Goal: Task Accomplishment & Management: Use online tool/utility

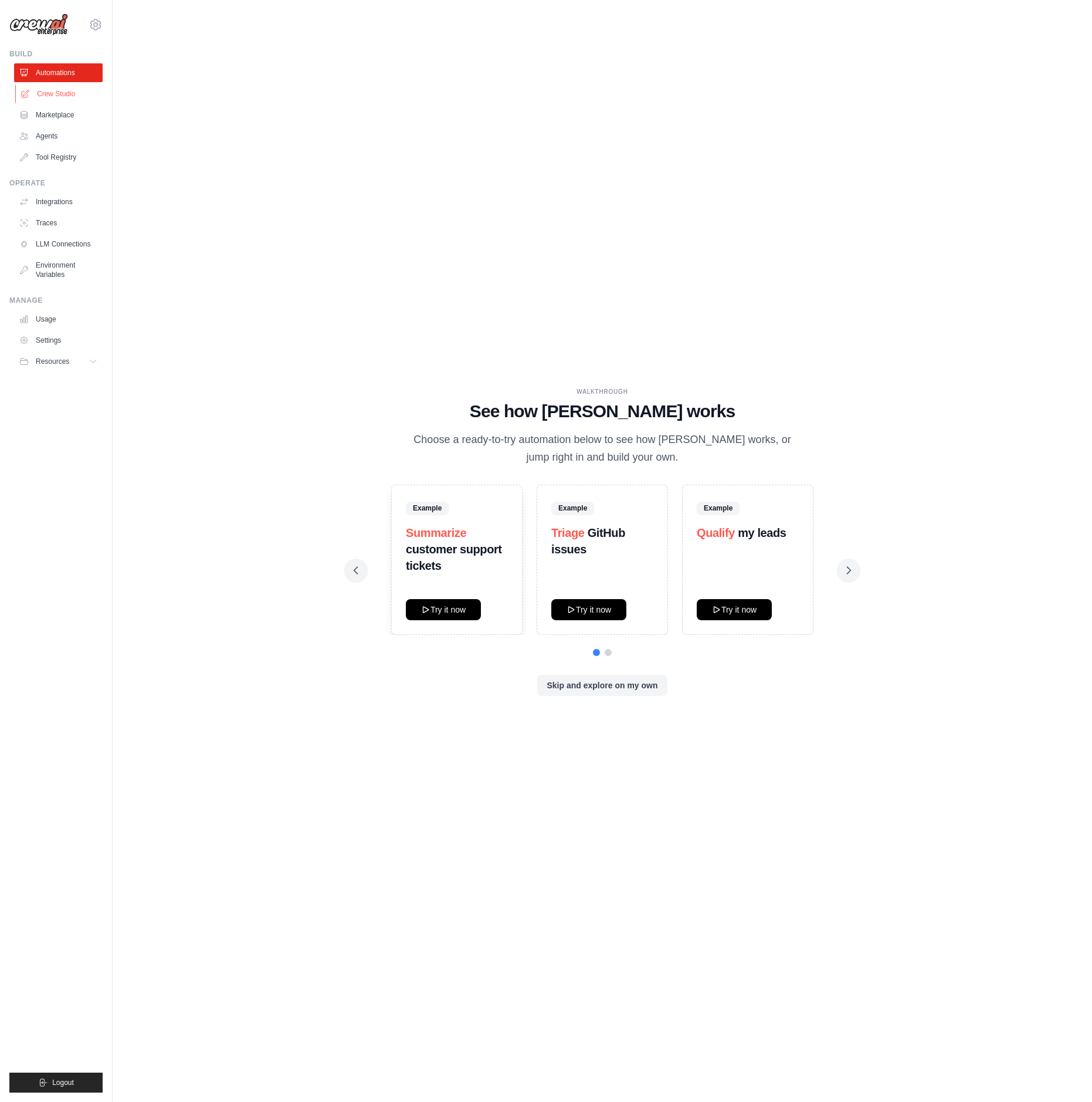
click at [81, 95] on link "Crew Studio" at bounding box center [59, 94] width 89 height 19
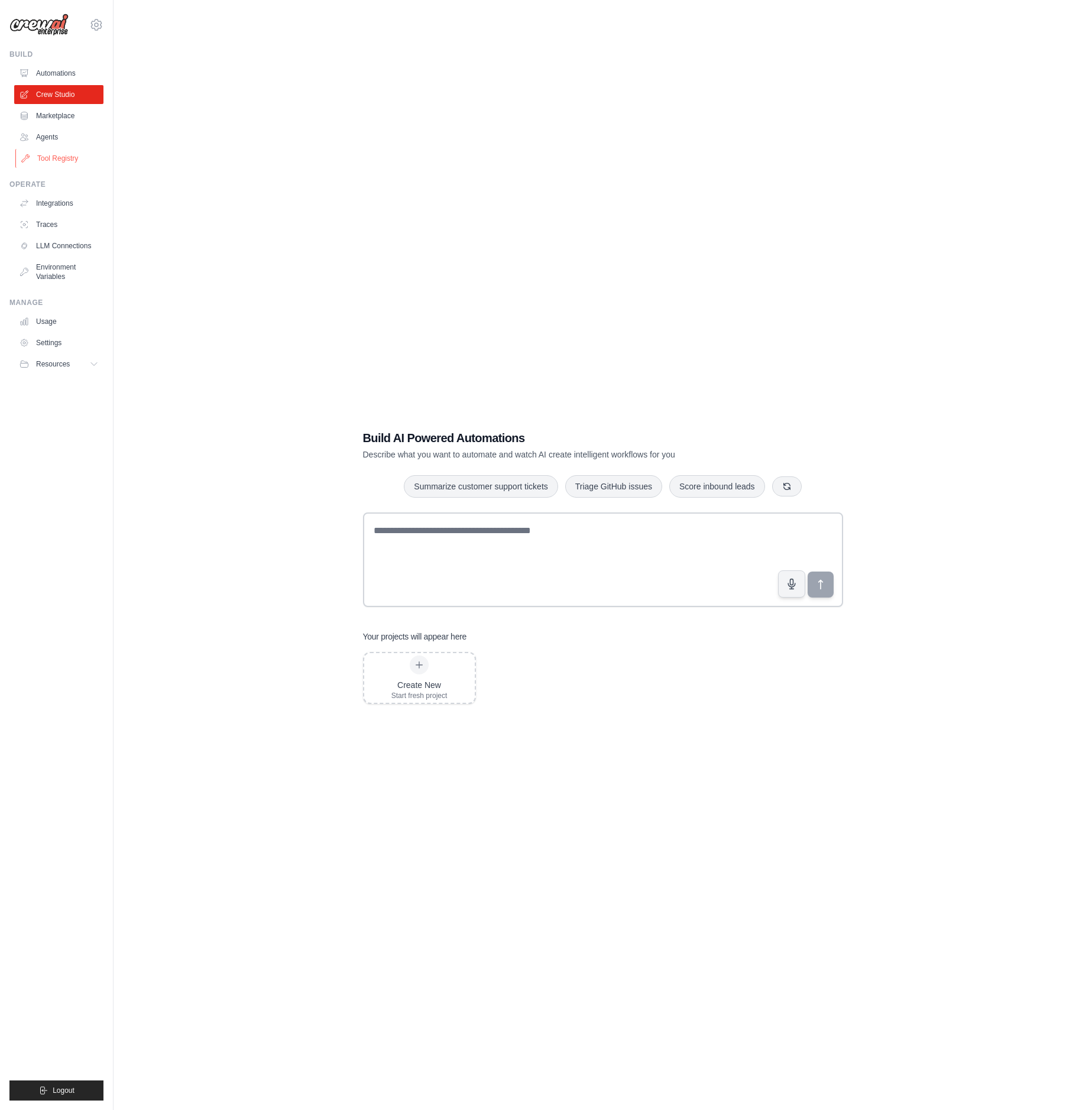
click at [76, 157] on link "Tool Registry" at bounding box center [60, 158] width 89 height 19
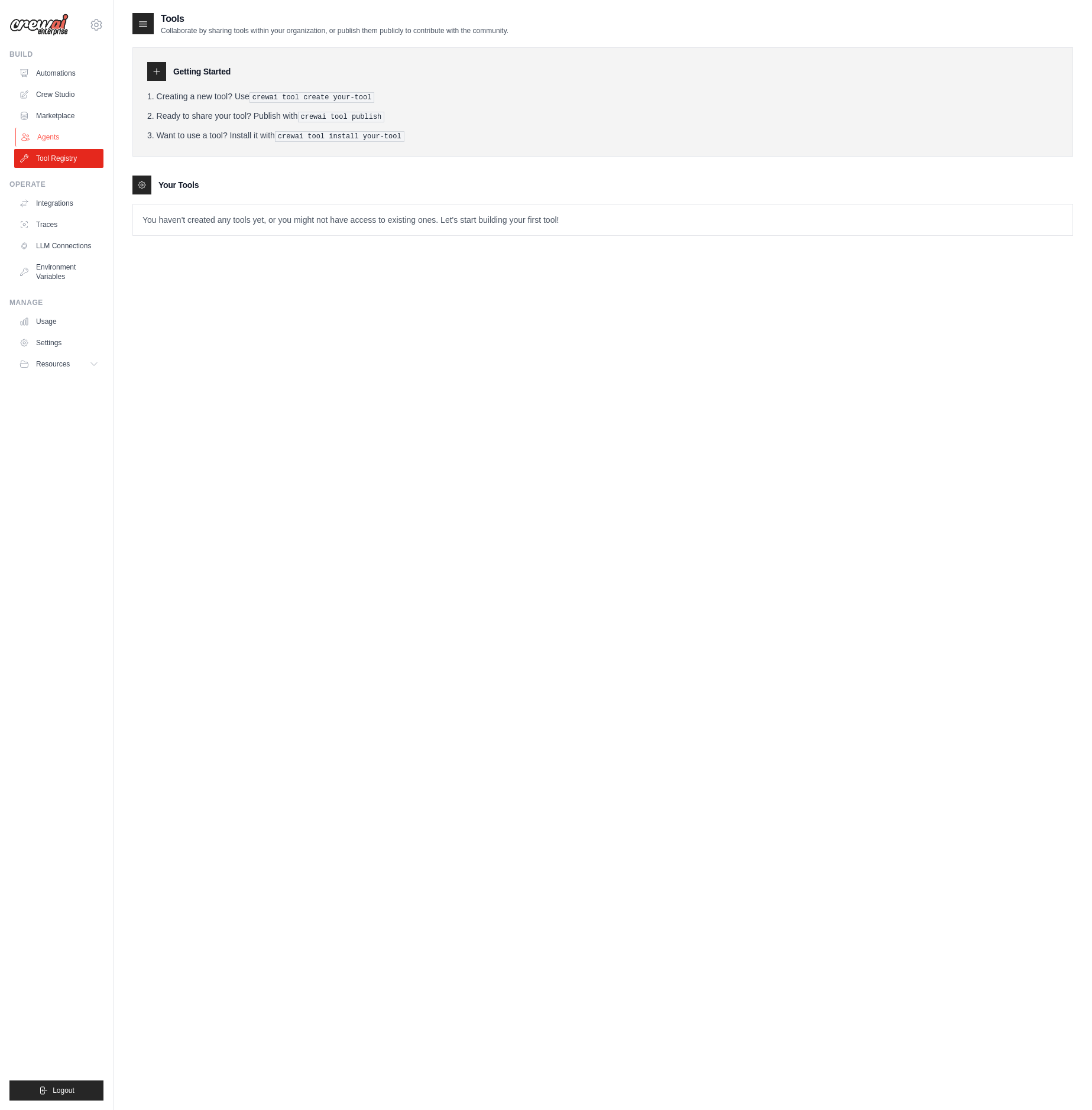
click at [72, 141] on link "Agents" at bounding box center [60, 137] width 89 height 19
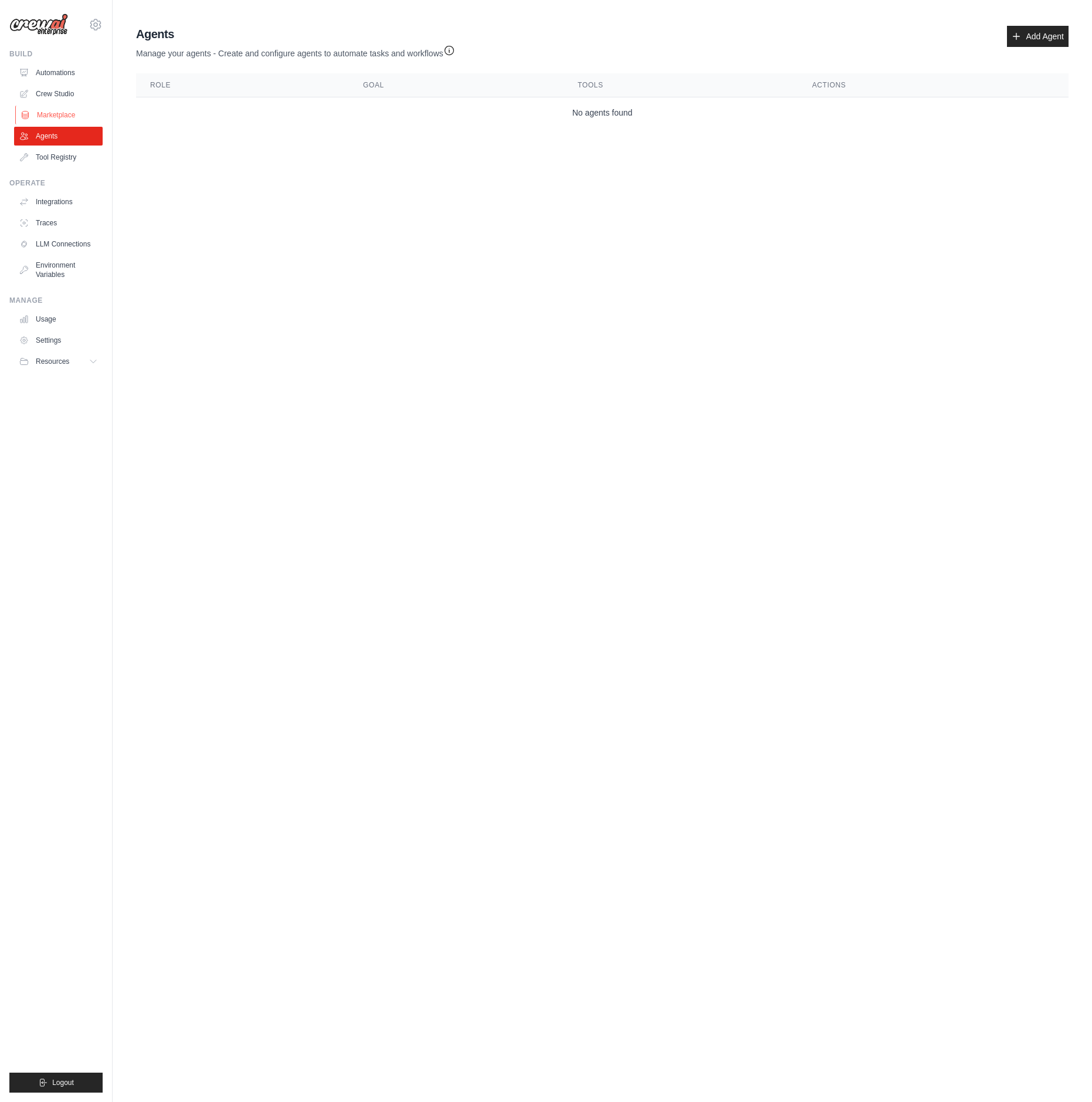
click at [70, 120] on link "Marketplace" at bounding box center [59, 115] width 89 height 19
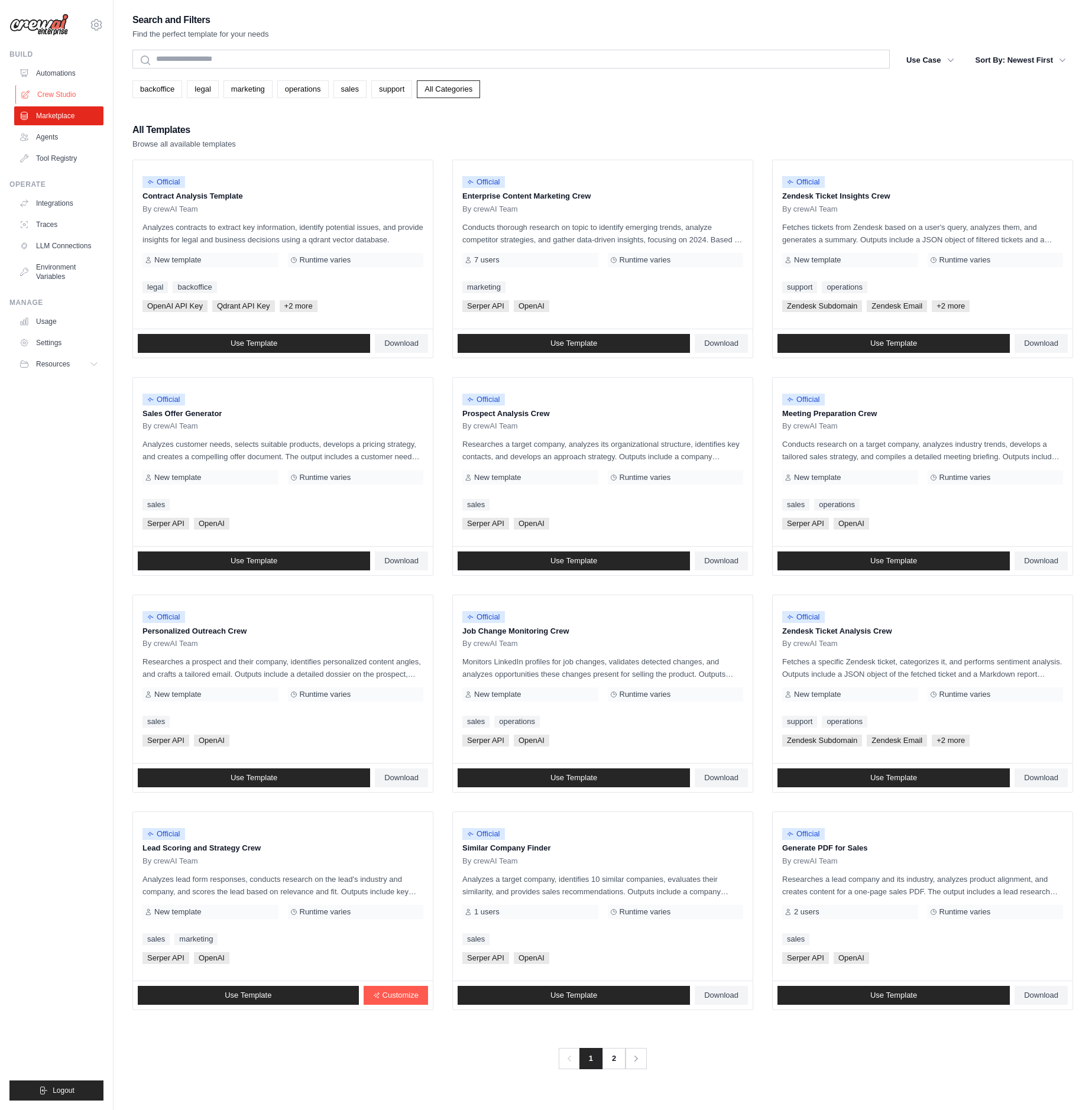
click at [67, 99] on link "Crew Studio" at bounding box center [60, 95] width 89 height 19
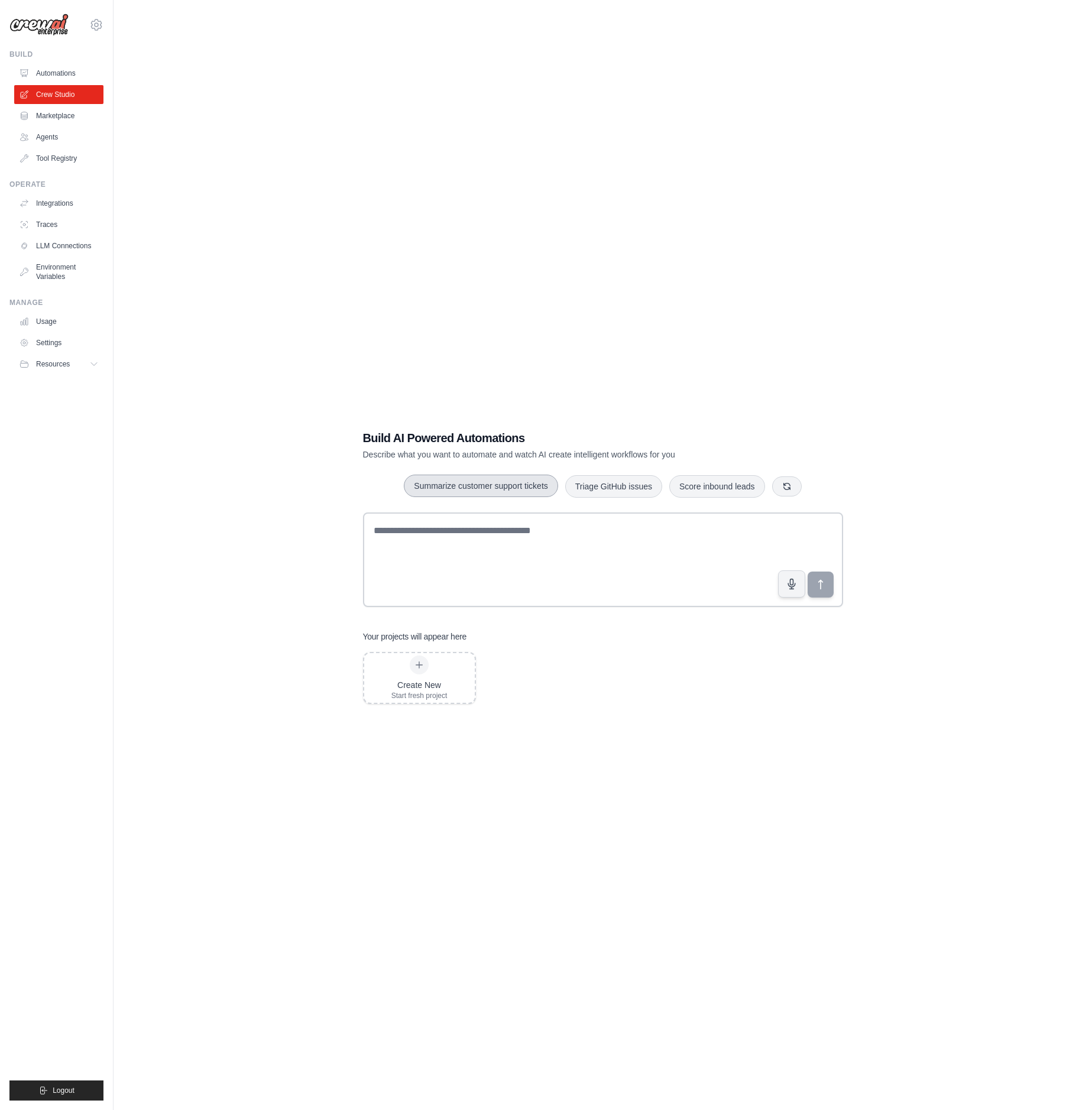
click at [482, 492] on button "Summarize customer support tickets" at bounding box center [480, 485] width 154 height 22
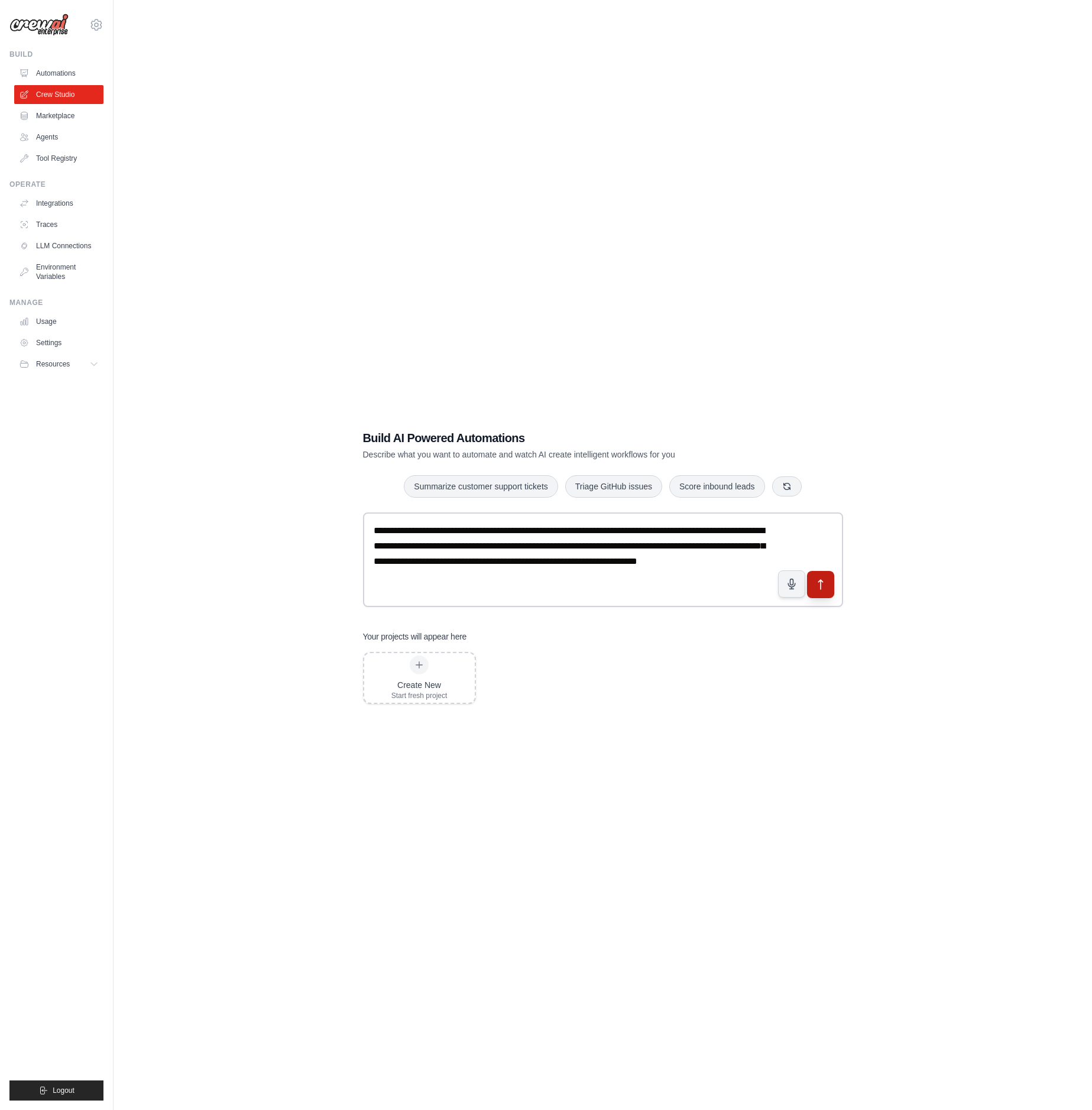
click at [817, 586] on icon "submit" at bounding box center [820, 585] width 12 height 12
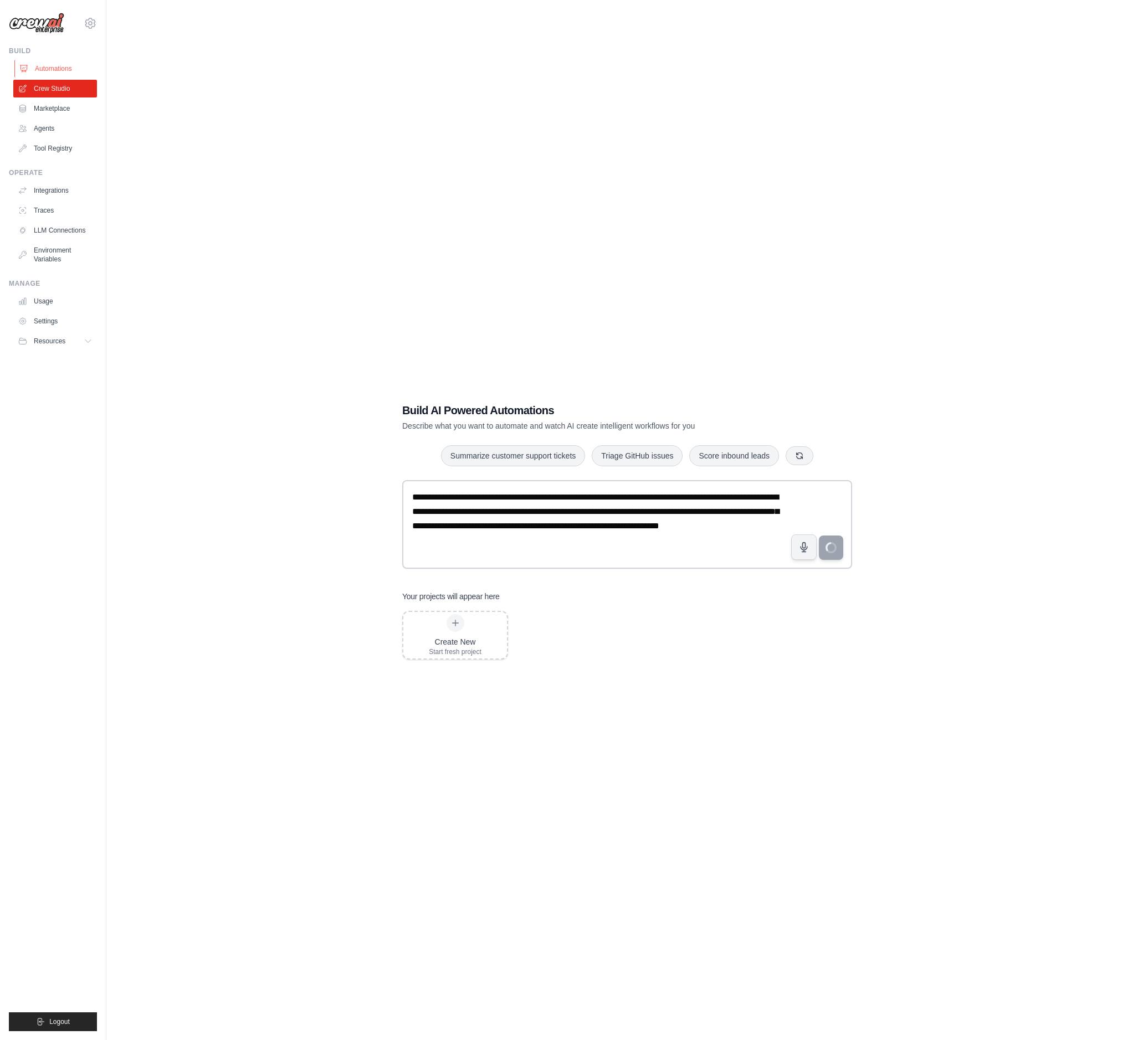
click at [50, 71] on link "Automations" at bounding box center [56, 68] width 84 height 18
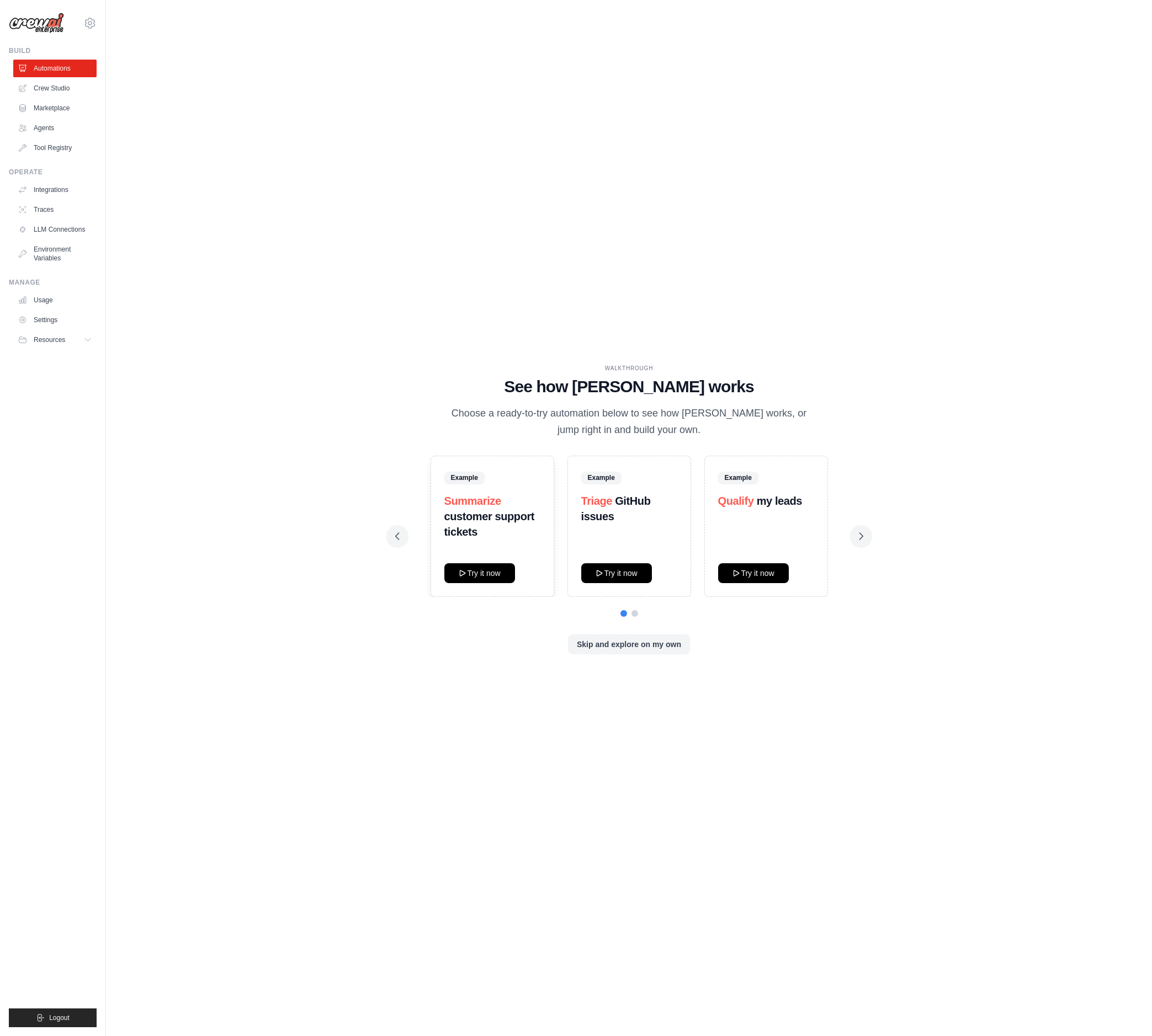
click at [51, 85] on link "Crew Studio" at bounding box center [55, 89] width 83 height 18
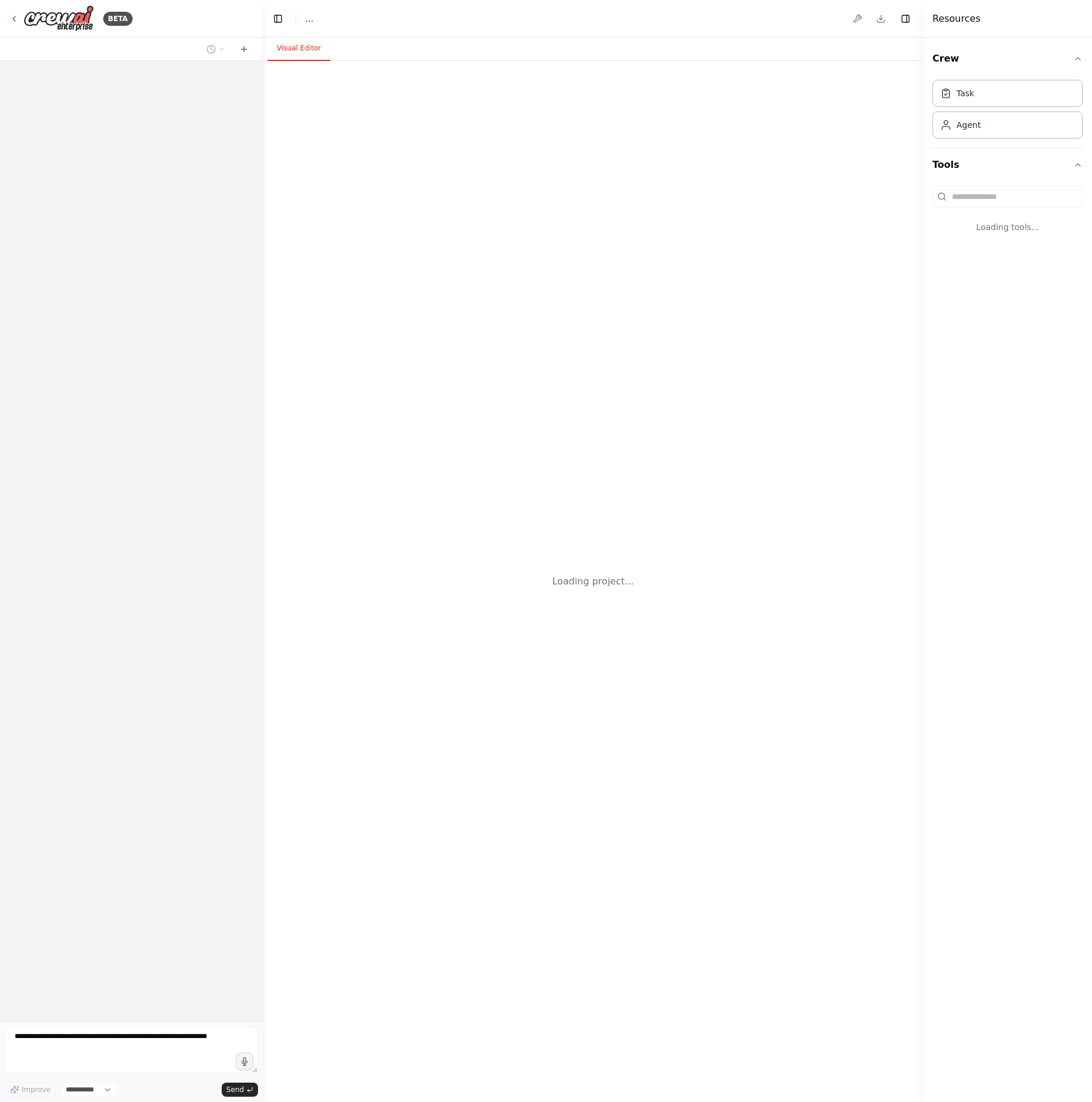
select select "****"
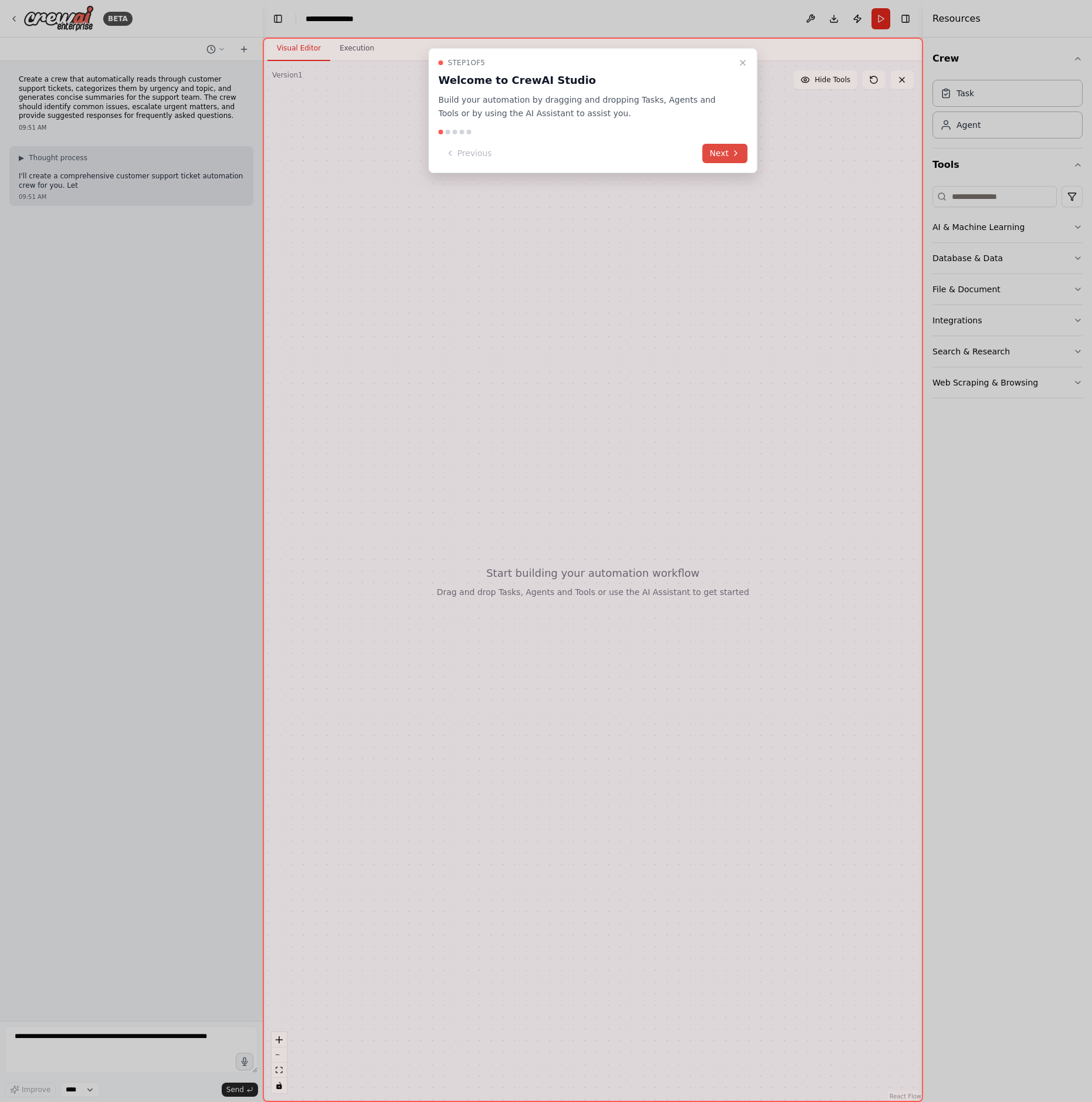
click at [712, 158] on button "Next" at bounding box center [725, 153] width 45 height 19
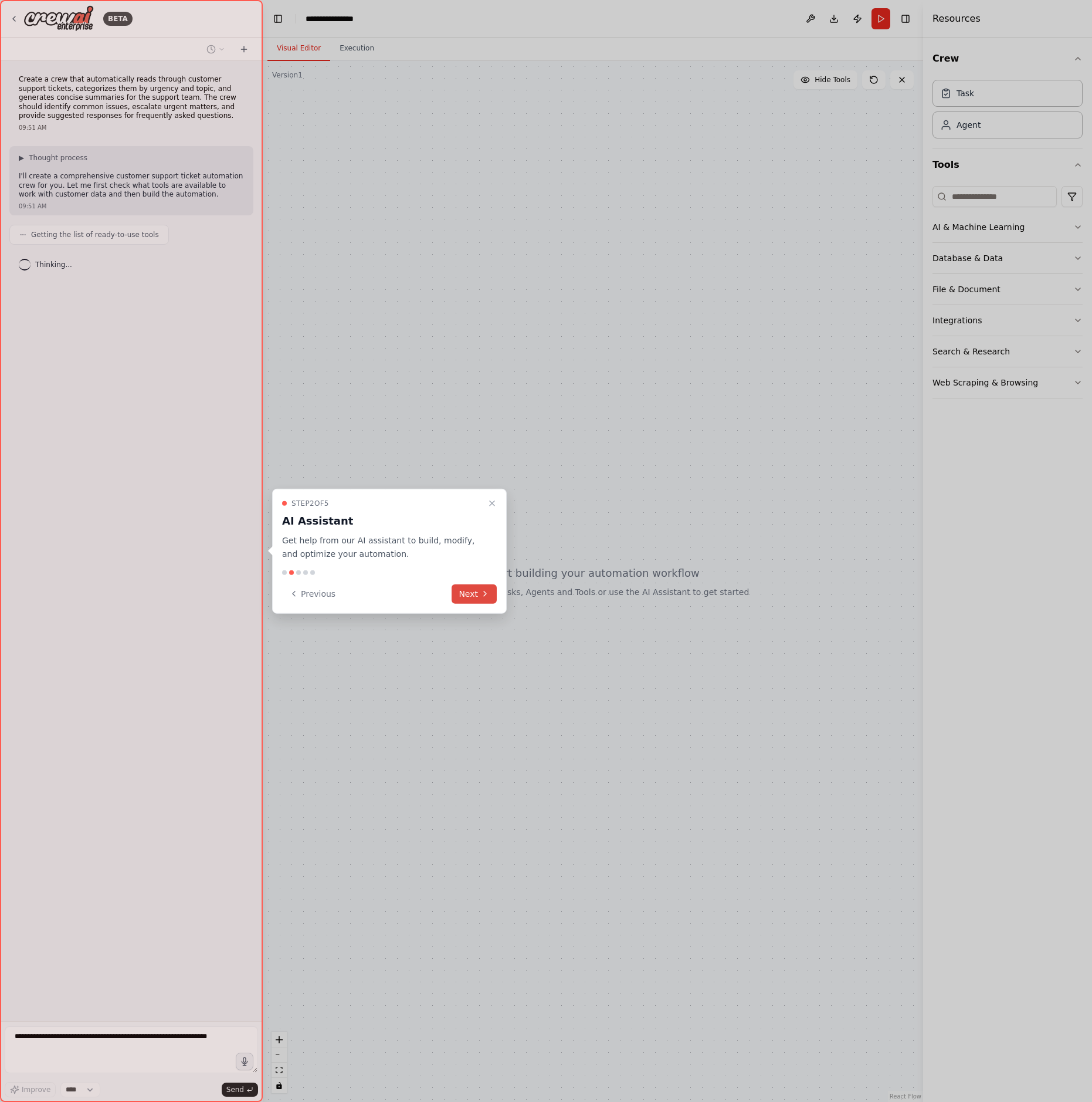
click at [488, 593] on icon at bounding box center [485, 594] width 10 height 10
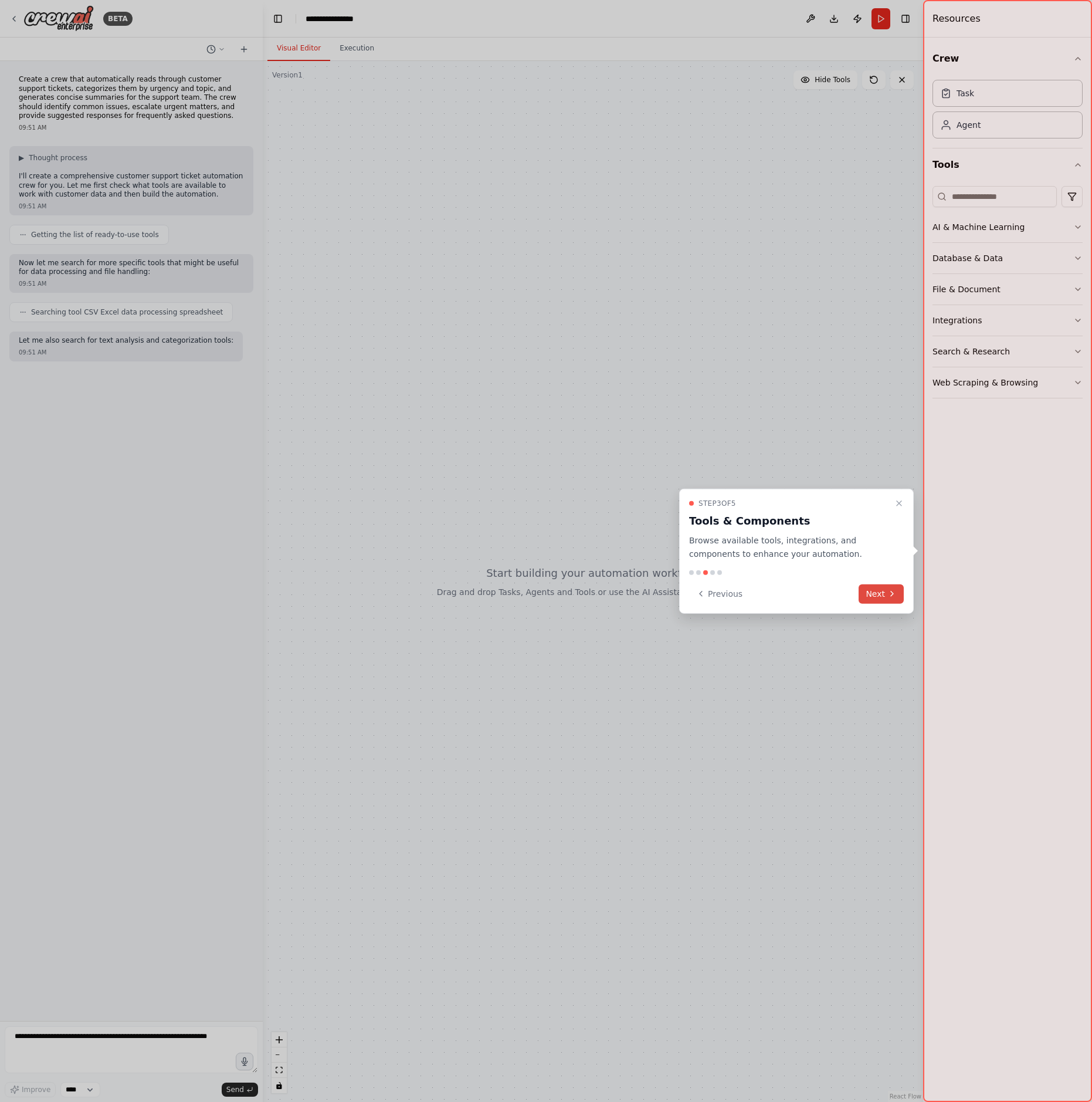
click at [874, 598] on button "Next" at bounding box center [880, 594] width 45 height 19
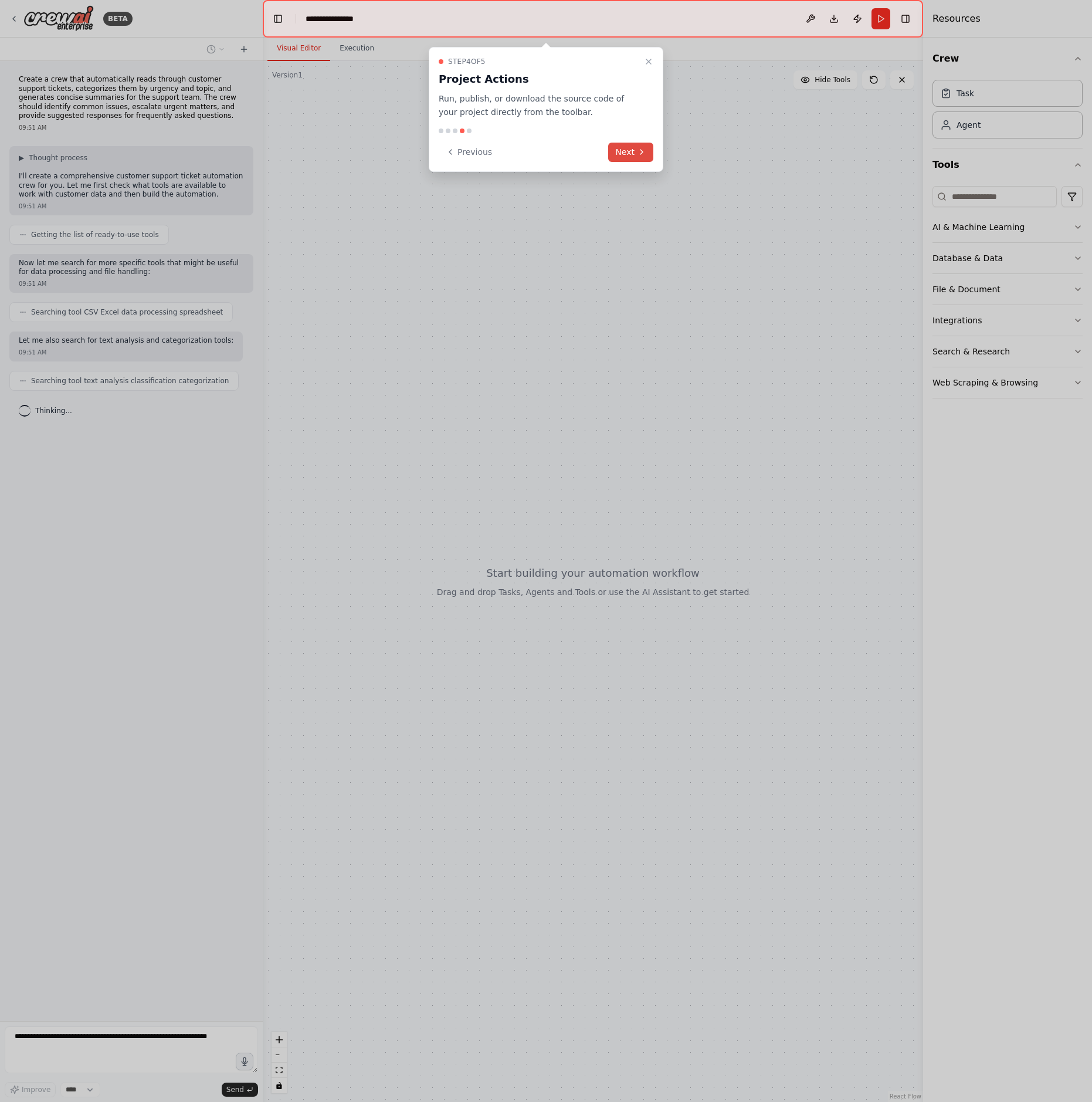
click at [646, 156] on button "Next" at bounding box center [630, 153] width 45 height 19
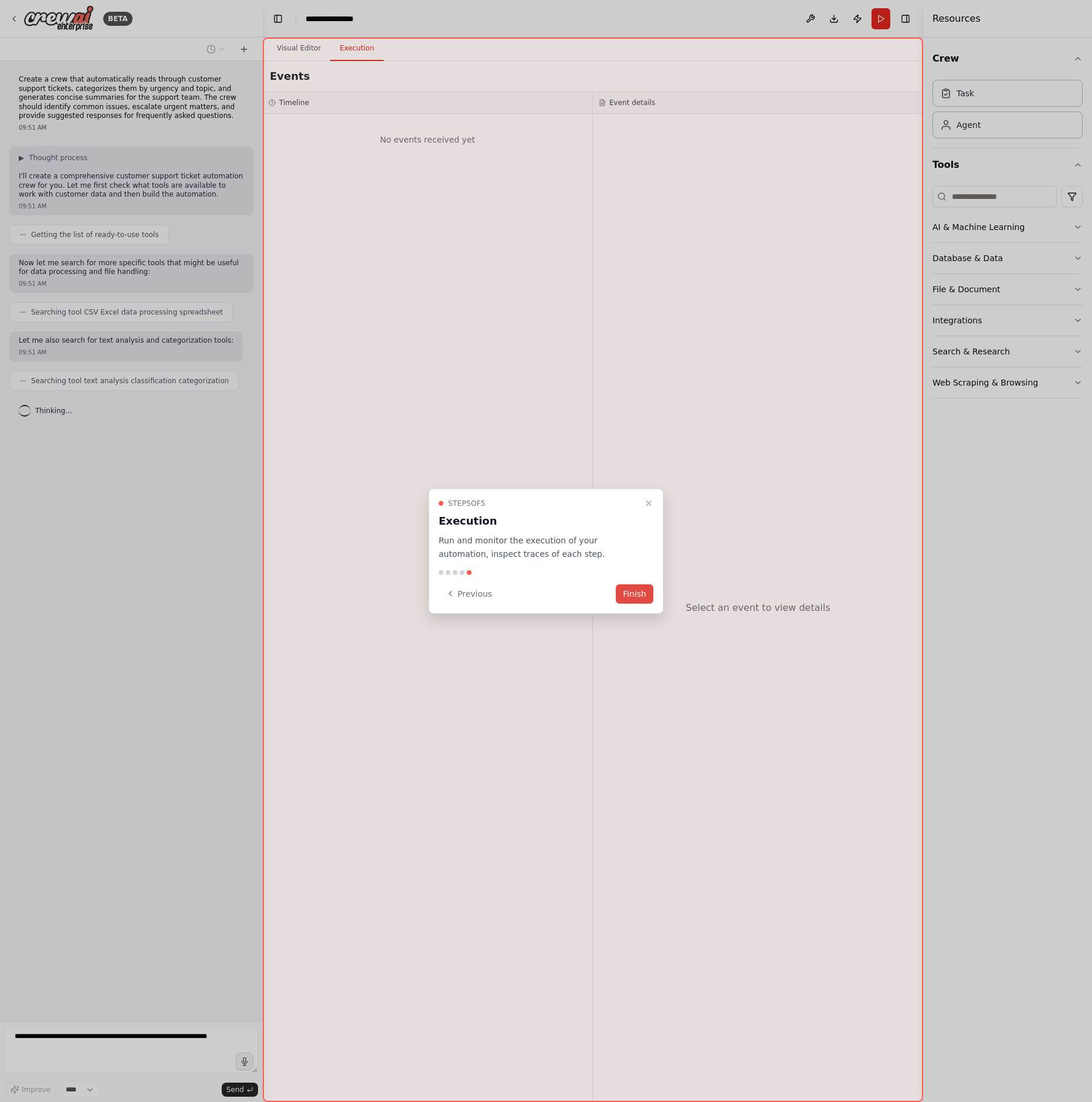
click at [632, 598] on button "Finish" at bounding box center [634, 594] width 37 height 19
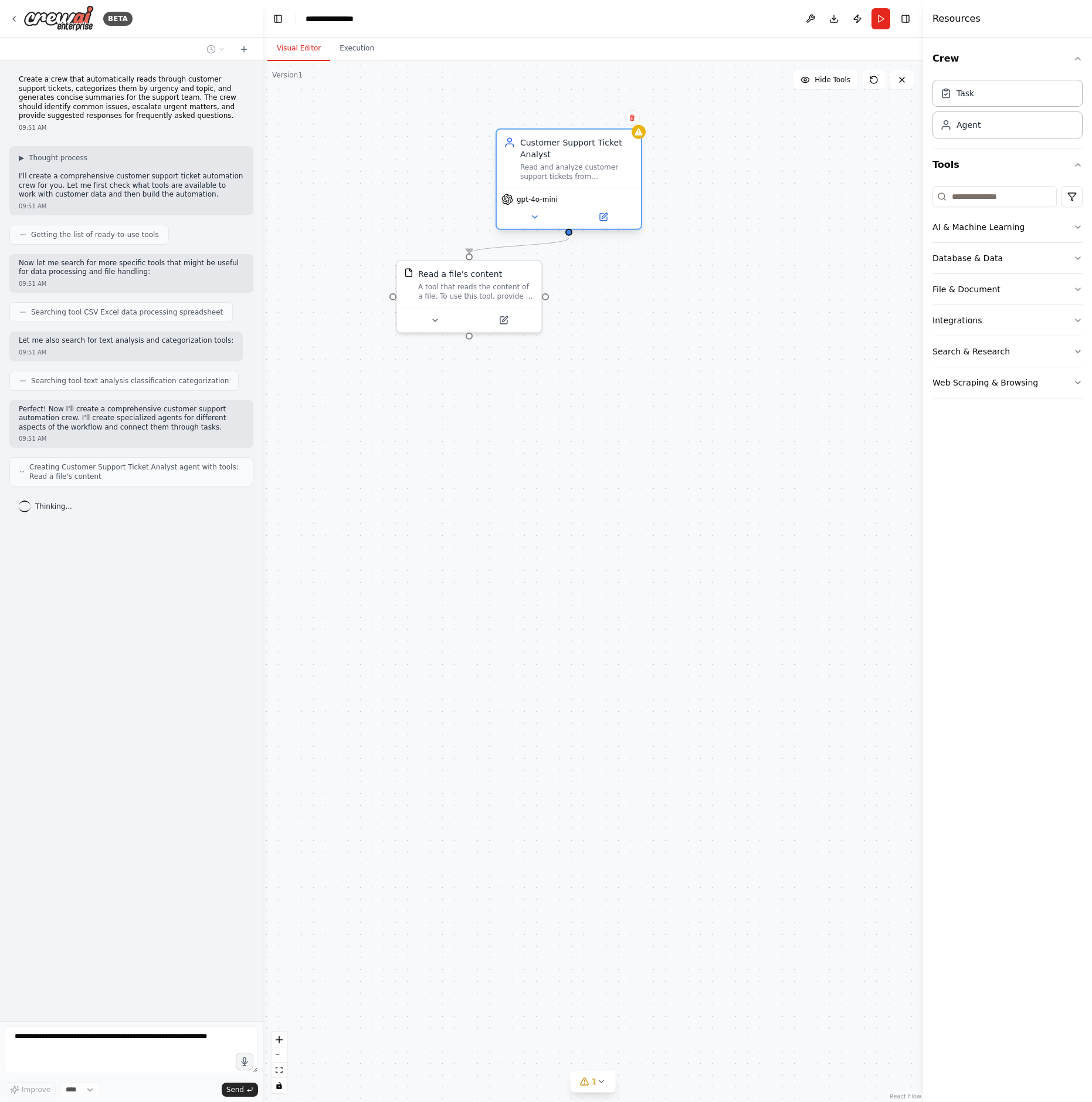
drag, startPoint x: 381, startPoint y: 171, endPoint x: 556, endPoint y: 182, distance: 175.3
click at [557, 182] on div "Customer Support Ticket Analyst Read and analyze customer support tickets from …" at bounding box center [568, 159] width 144 height 59
drag, startPoint x: 465, startPoint y: 296, endPoint x: 453, endPoint y: 329, distance: 35.1
click at [453, 329] on div "A tool that reads the content of a file. To use this tool, provide a 'file_path…" at bounding box center [458, 325] width 116 height 19
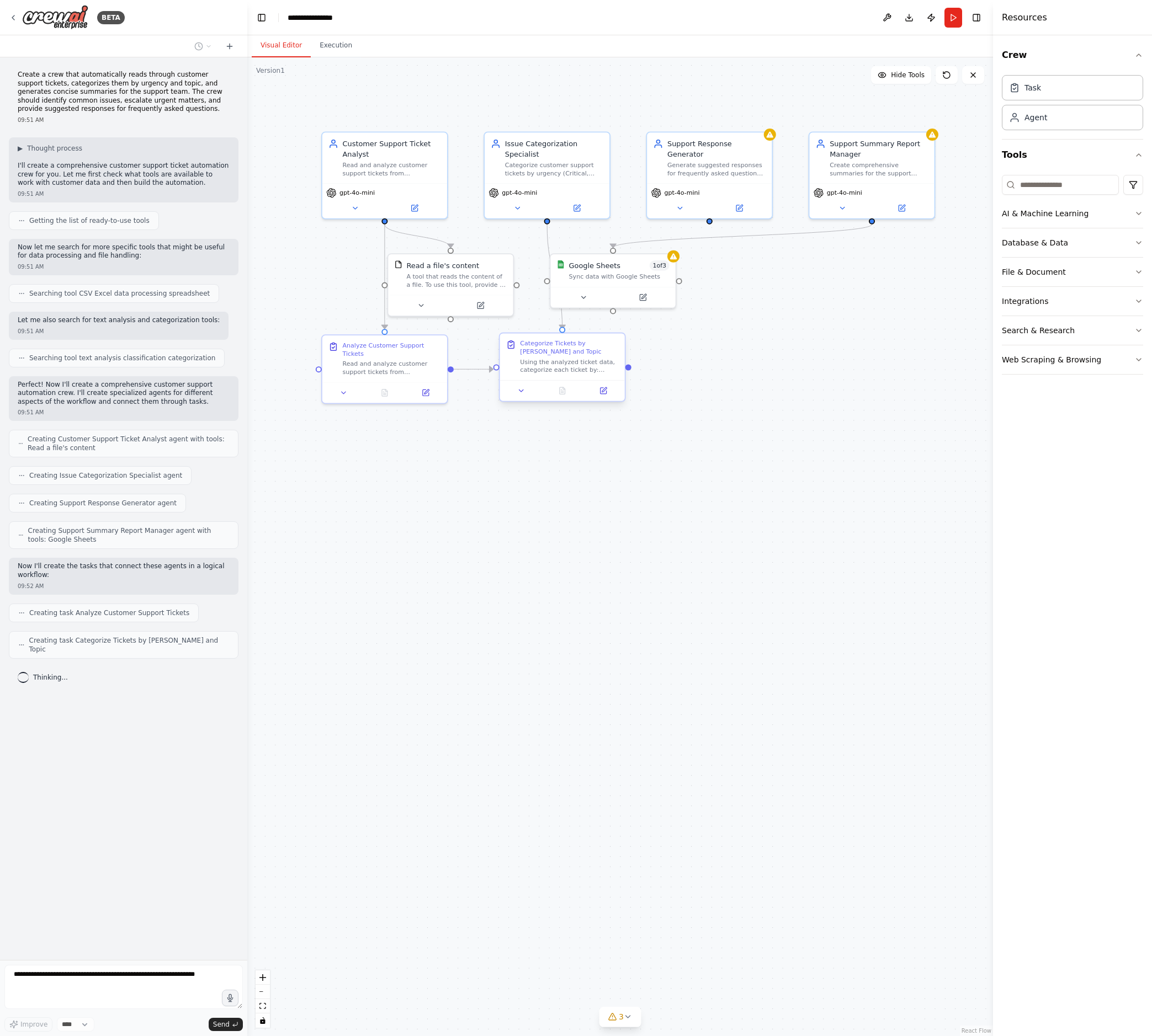
click at [516, 358] on div "Categorize Tickets by Urgency and Topic Using the analyzed ticket data, categor…" at bounding box center [563, 357] width 113 height 35
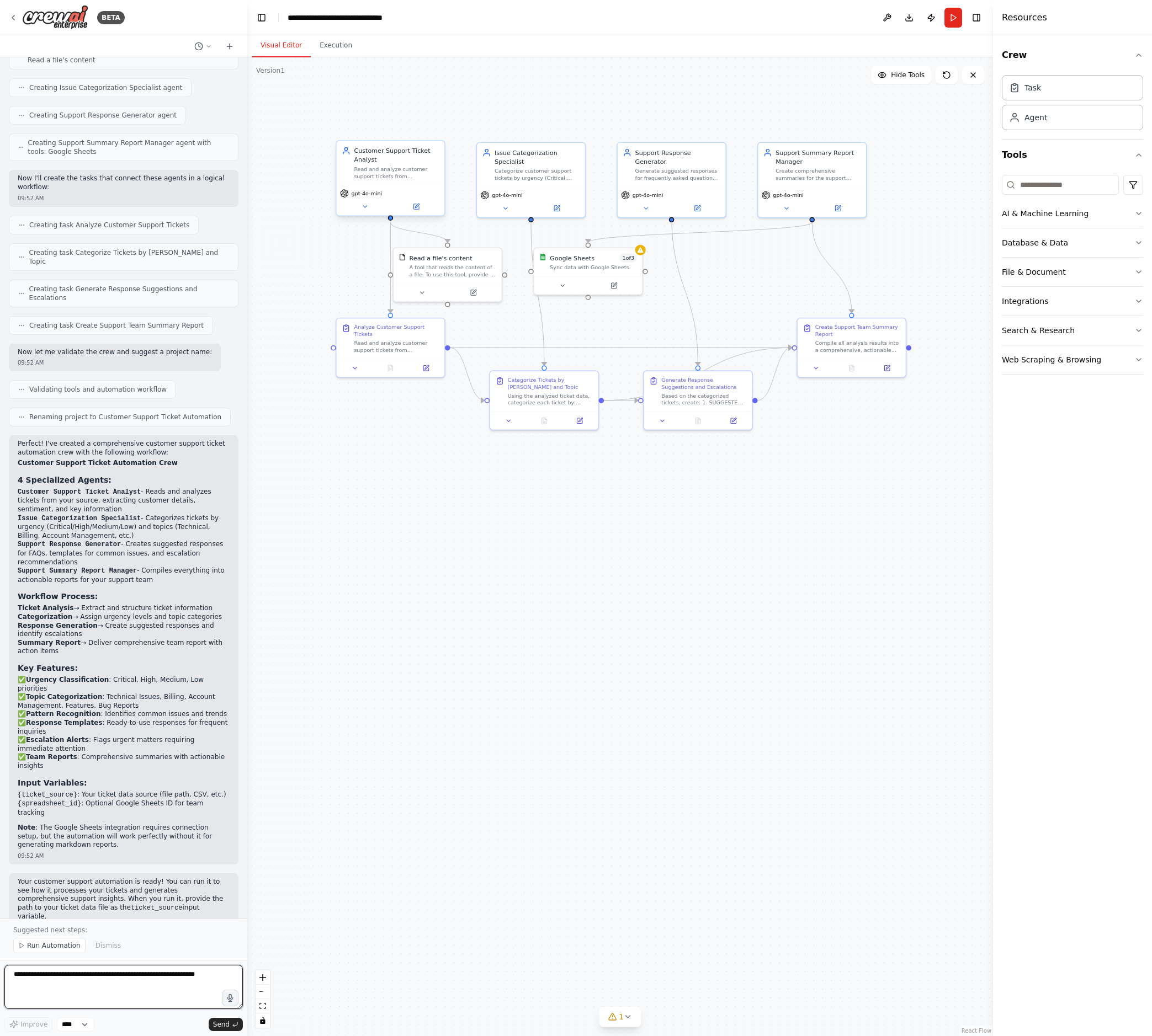
scroll to position [396, 0]
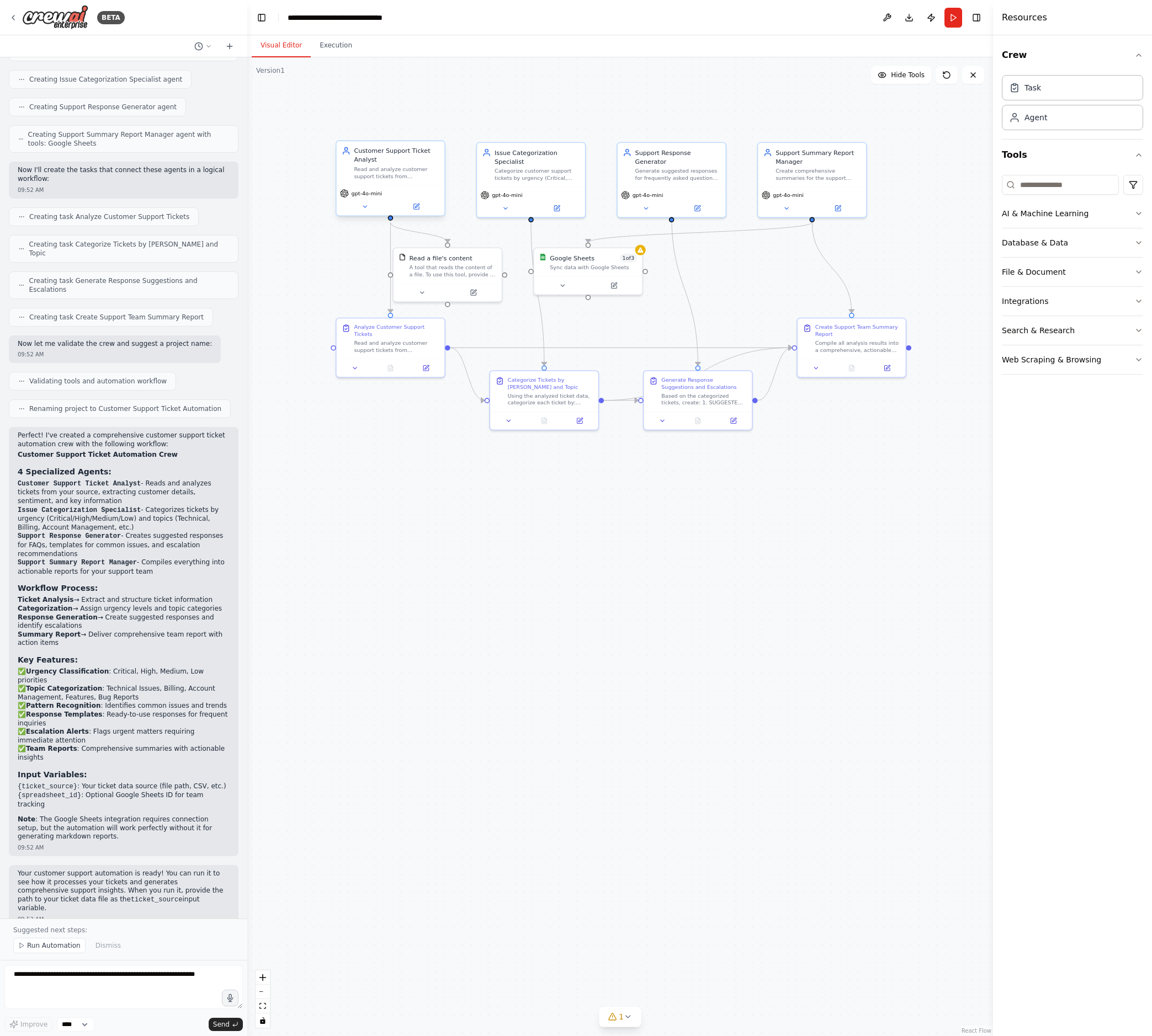
click at [374, 186] on div "gpt-4o-mini" at bounding box center [391, 200] width 108 height 30
click at [366, 207] on icon at bounding box center [365, 207] width 7 height 7
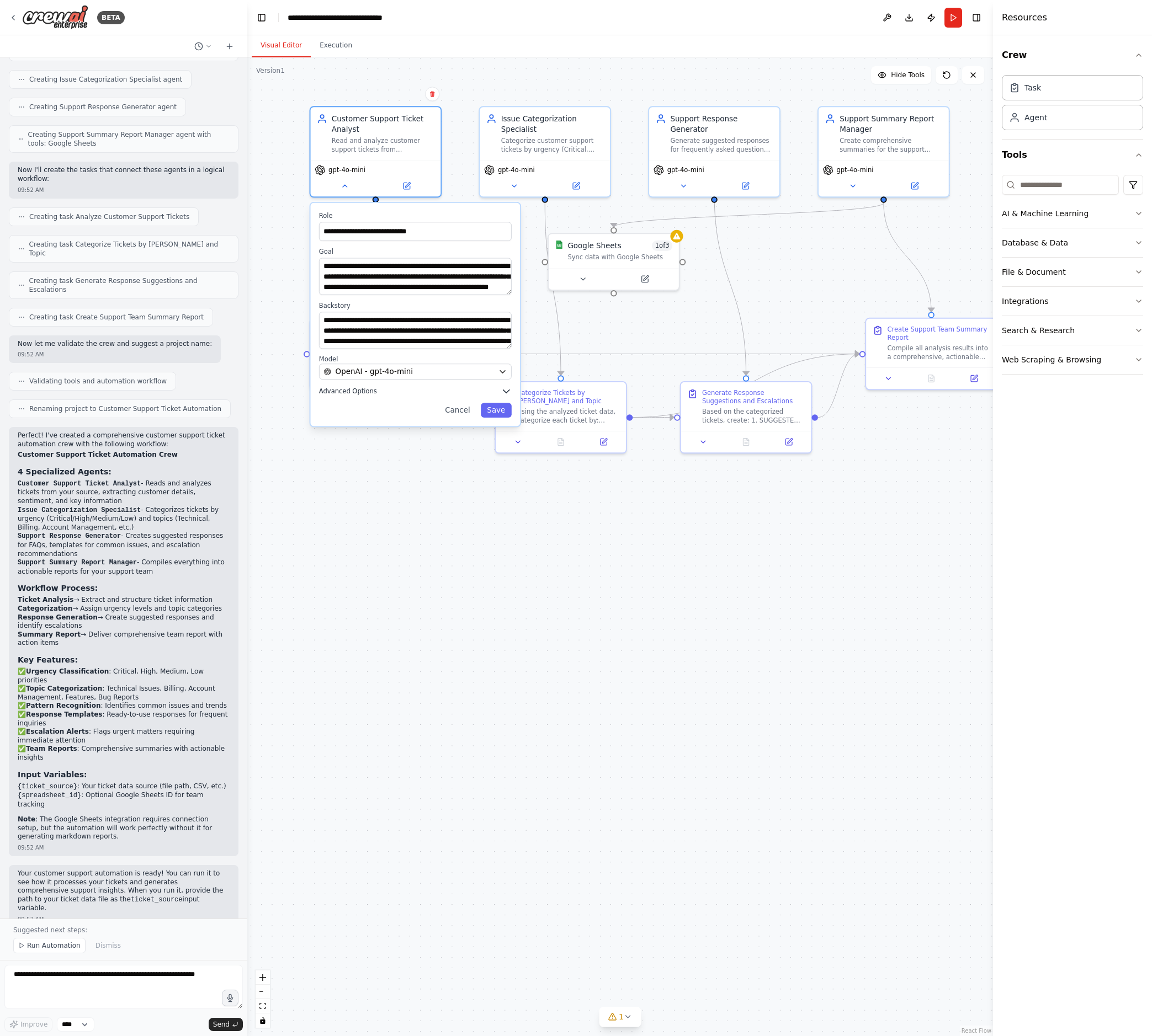
click at [504, 390] on icon "button" at bounding box center [506, 392] width 6 height 4
click at [507, 390] on icon "button" at bounding box center [506, 392] width 6 height 4
click at [489, 410] on button "Save" at bounding box center [496, 410] width 30 height 15
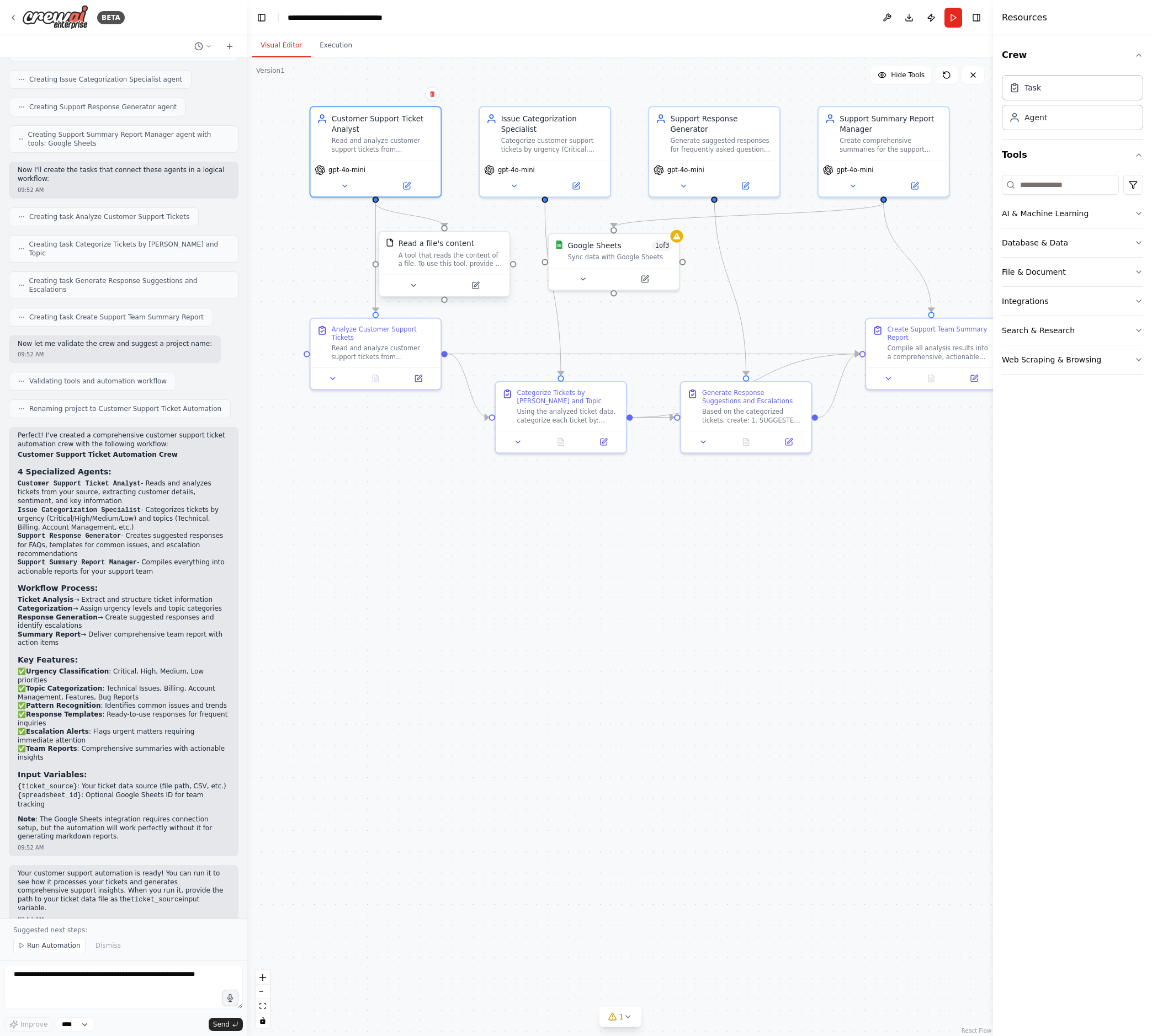
click at [424, 261] on div "A tool that reads the content of a file. To use this tool, provide a 'file_path…" at bounding box center [451, 259] width 105 height 17
click at [415, 254] on div "A tool that reads the content of a file. To use this tool, provide a 'file_path…" at bounding box center [451, 259] width 105 height 17
click at [414, 287] on icon at bounding box center [412, 285] width 8 height 8
click at [581, 410] on div "Read a file's content A tool that reads the content of a file. To use this tool…" at bounding box center [484, 376] width 210 height 144
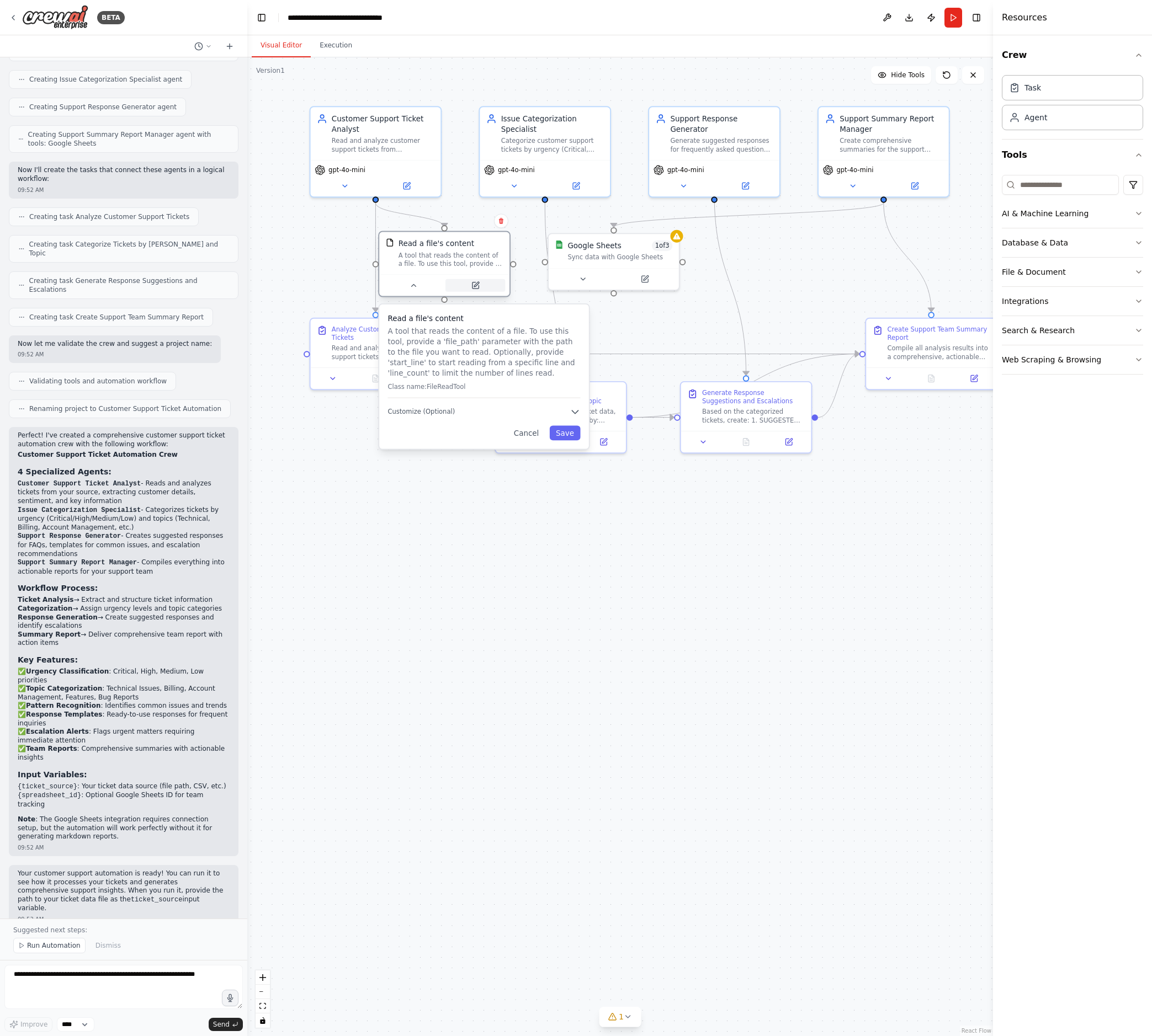
click at [478, 287] on icon at bounding box center [474, 285] width 6 height 6
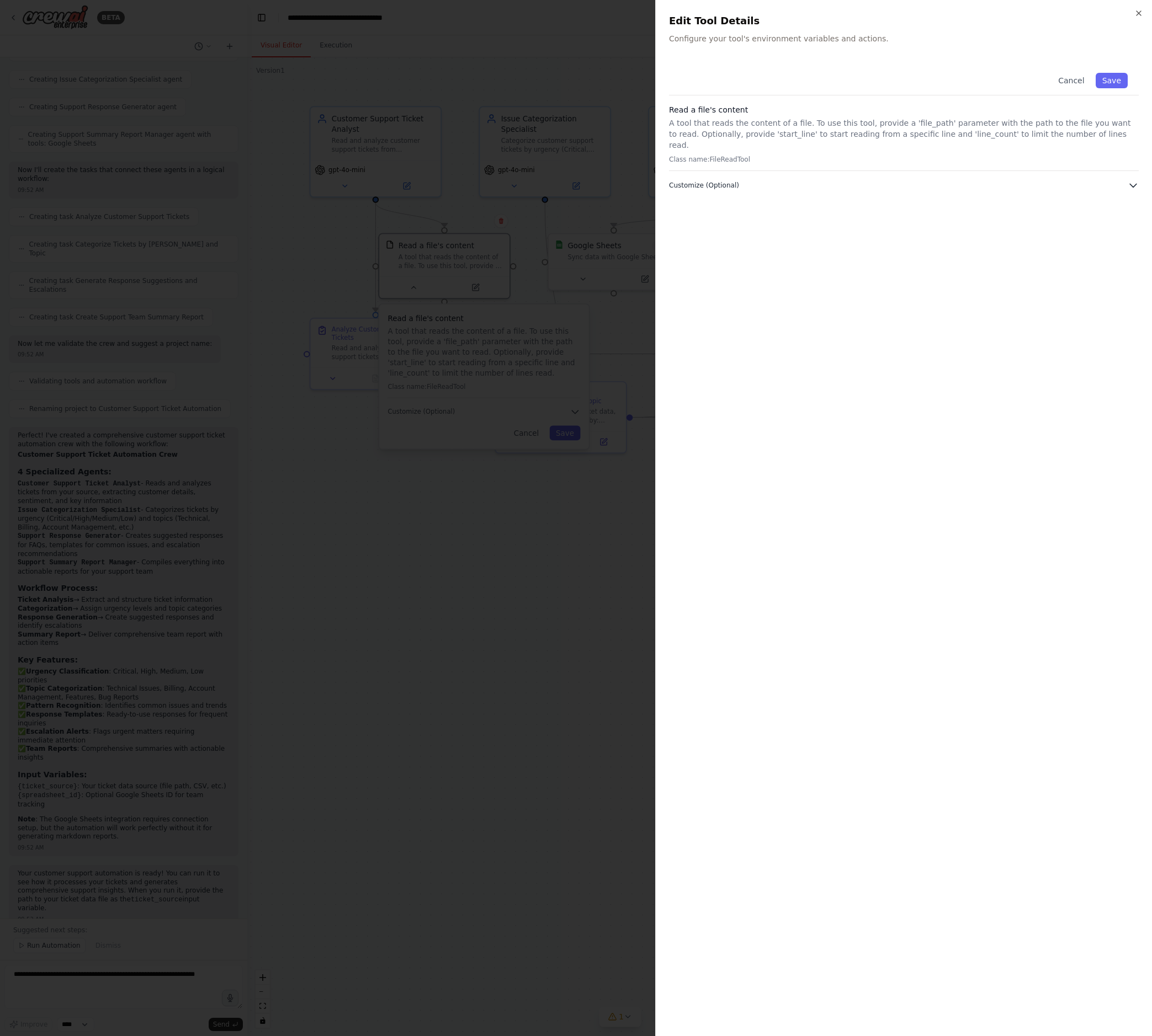
click at [1027, 180] on icon "button" at bounding box center [1133, 186] width 11 height 11
click at [1027, 82] on button "Save" at bounding box center [1112, 80] width 32 height 15
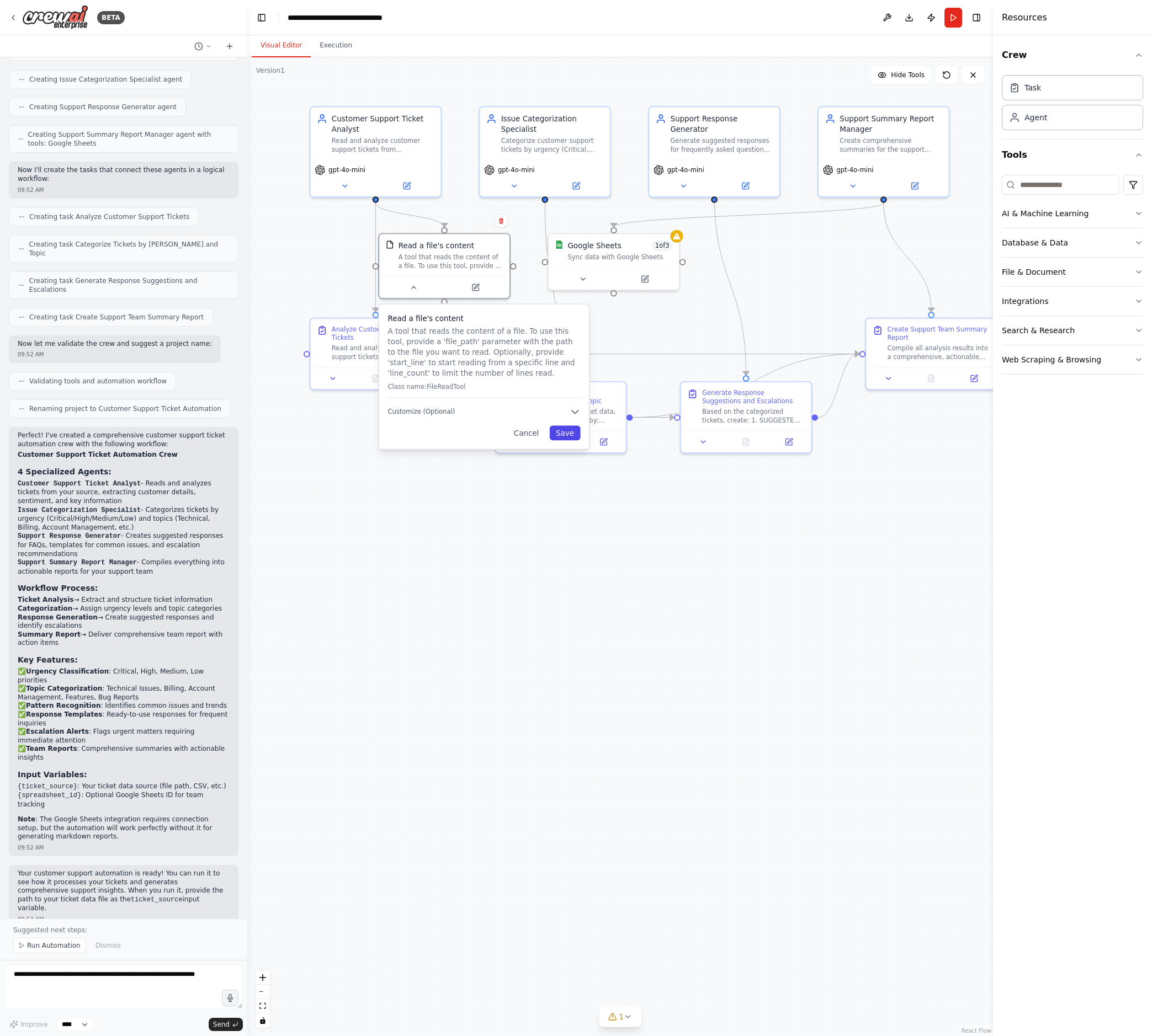
click at [555, 438] on div "Cancel Save" at bounding box center [483, 433] width 193 height 15
click at [569, 437] on button "Save" at bounding box center [570, 433] width 30 height 15
click at [445, 258] on div "A tool that reads the content of a file. To use this tool, provide a 'file_path…" at bounding box center [455, 259] width 105 height 17
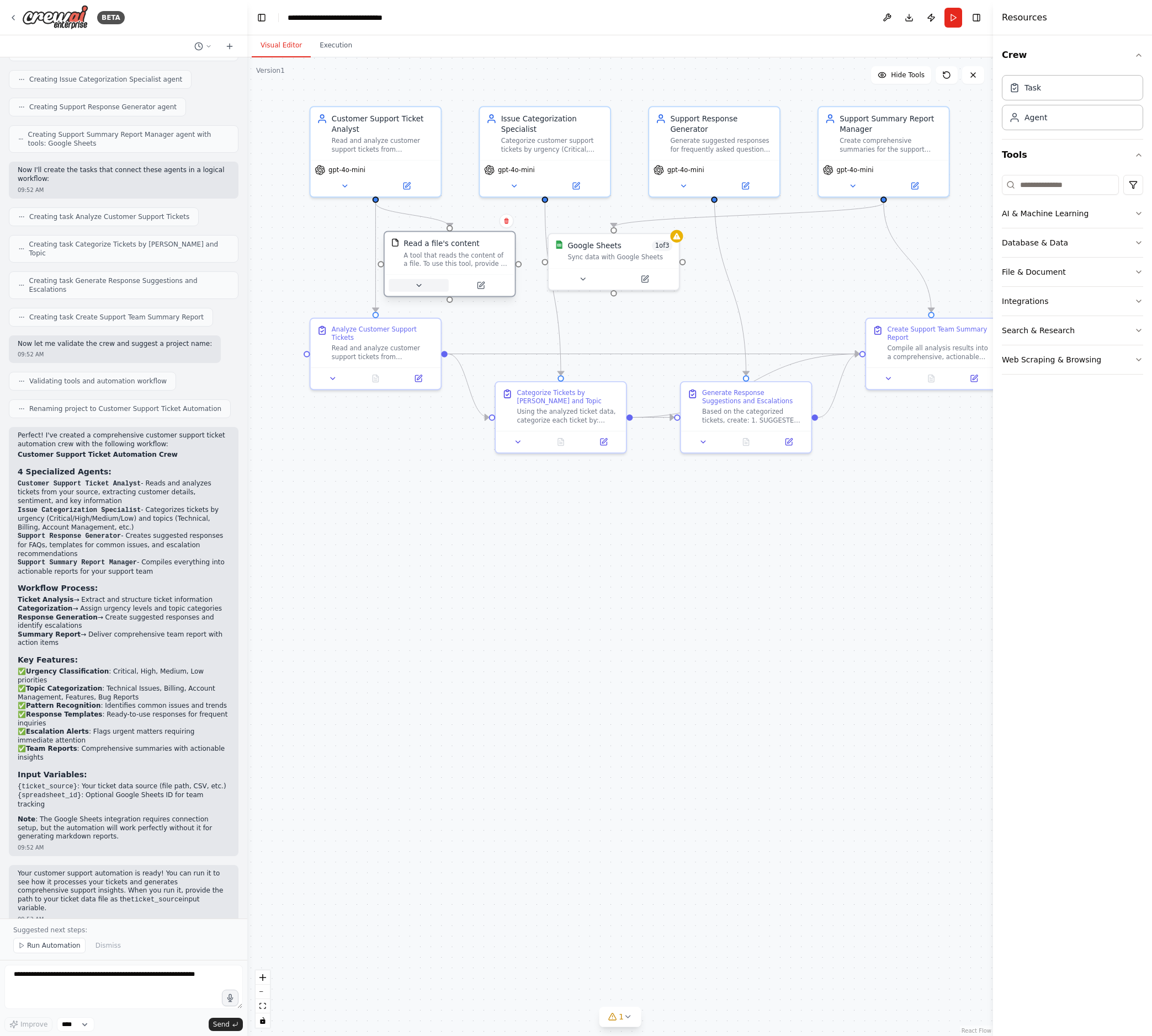
click at [416, 286] on icon at bounding box center [418, 285] width 8 height 8
click at [563, 435] on button "Save" at bounding box center [570, 433] width 30 height 15
click at [568, 430] on button "Save" at bounding box center [570, 433] width 30 height 15
click at [384, 344] on div "Read and analyze customer support tickets from {ticket_source}. Extract key inf…" at bounding box center [383, 350] width 103 height 17
click at [377, 345] on div "Read and analyze customer support tickets from {ticket_source}. Extract key inf…" at bounding box center [383, 350] width 103 height 17
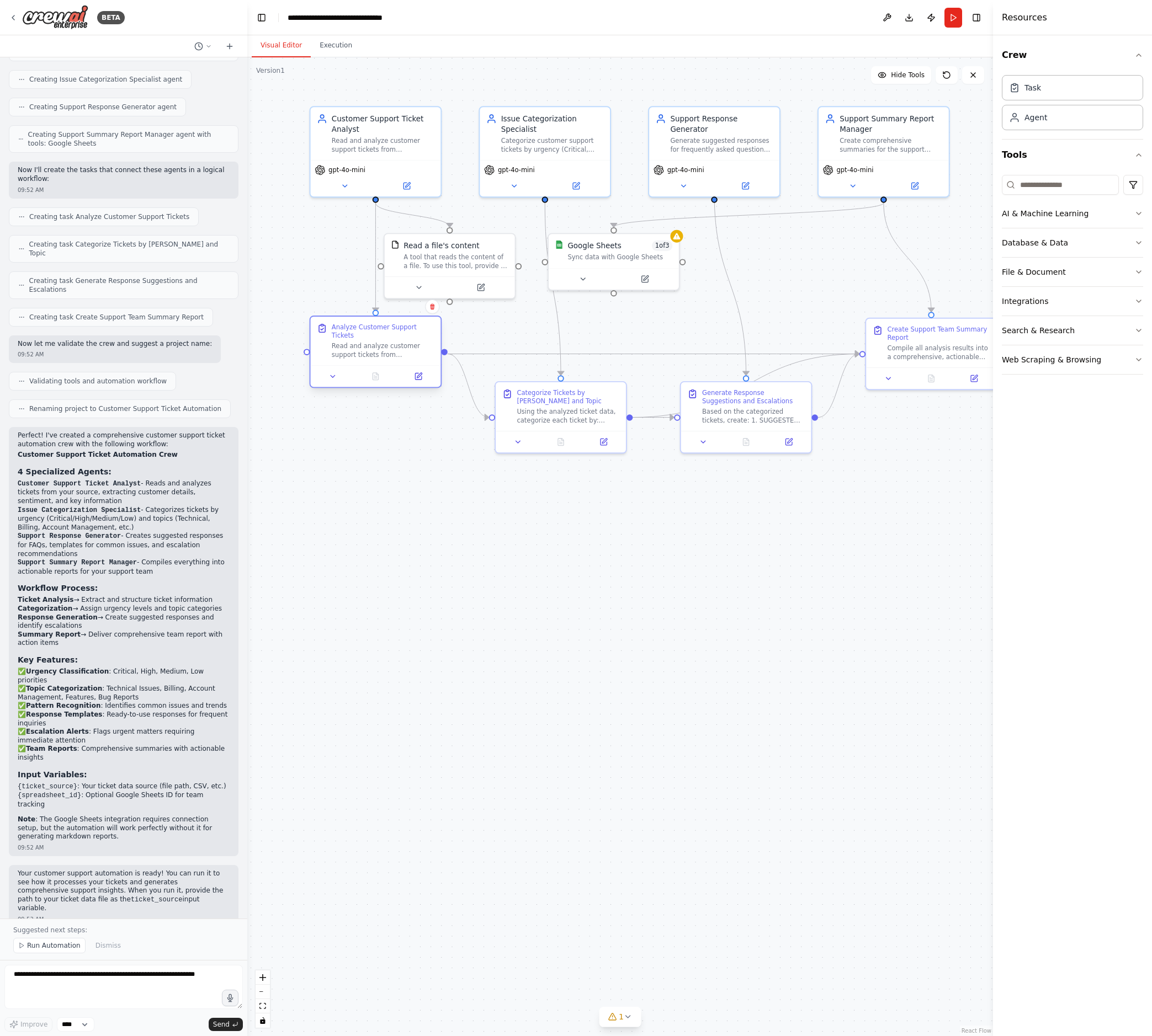
click at [377, 345] on div "Read and analyze customer support tickets from {ticket_source}. Extract key inf…" at bounding box center [383, 350] width 103 height 17
click at [348, 335] on div "Analyze Customer Support Tickets" at bounding box center [383, 331] width 103 height 17
click at [424, 376] on button at bounding box center [418, 376] width 37 height 13
click at [414, 373] on icon at bounding box center [418, 376] width 8 height 8
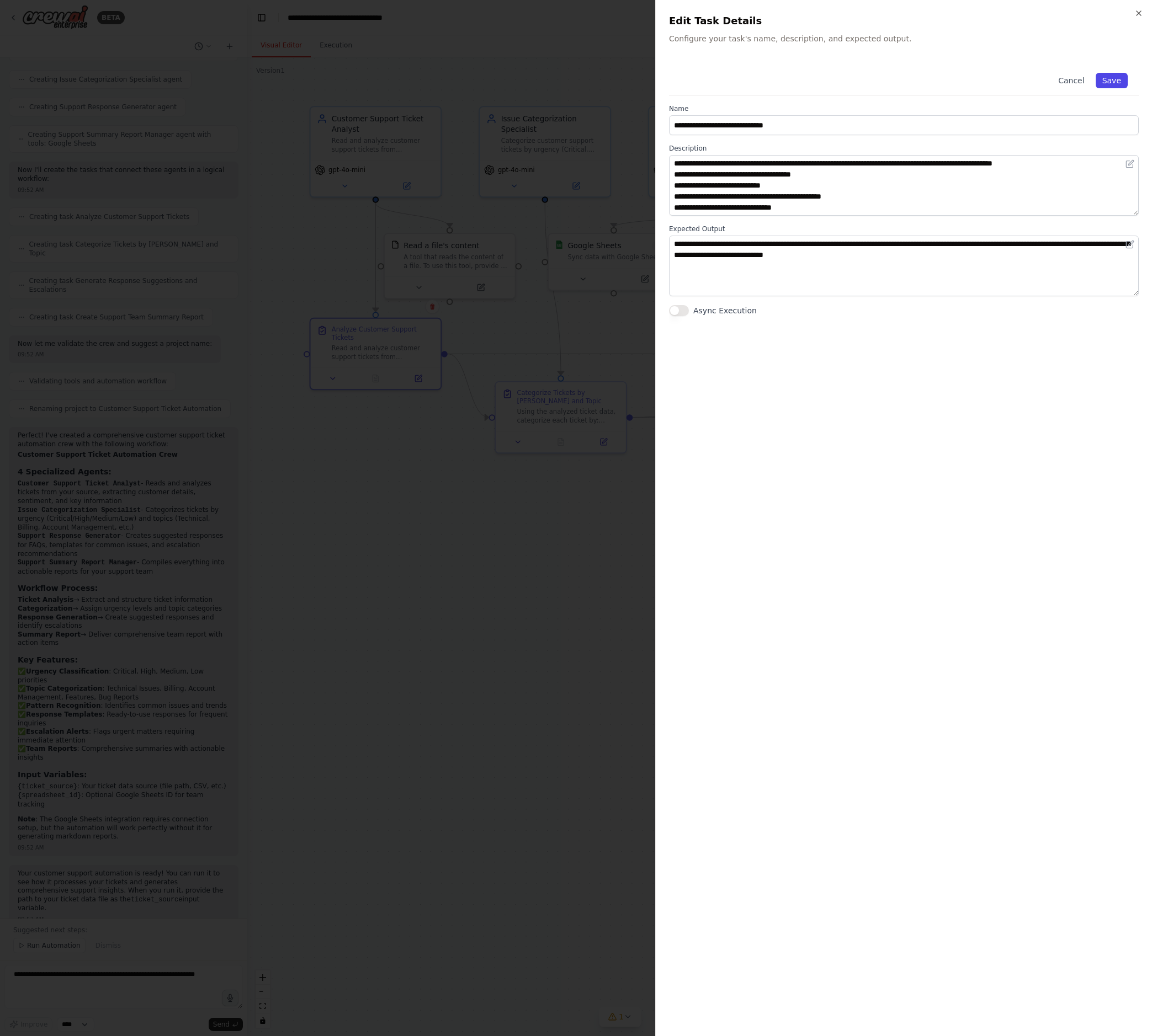
click at [1027, 85] on button "Save" at bounding box center [1112, 80] width 32 height 15
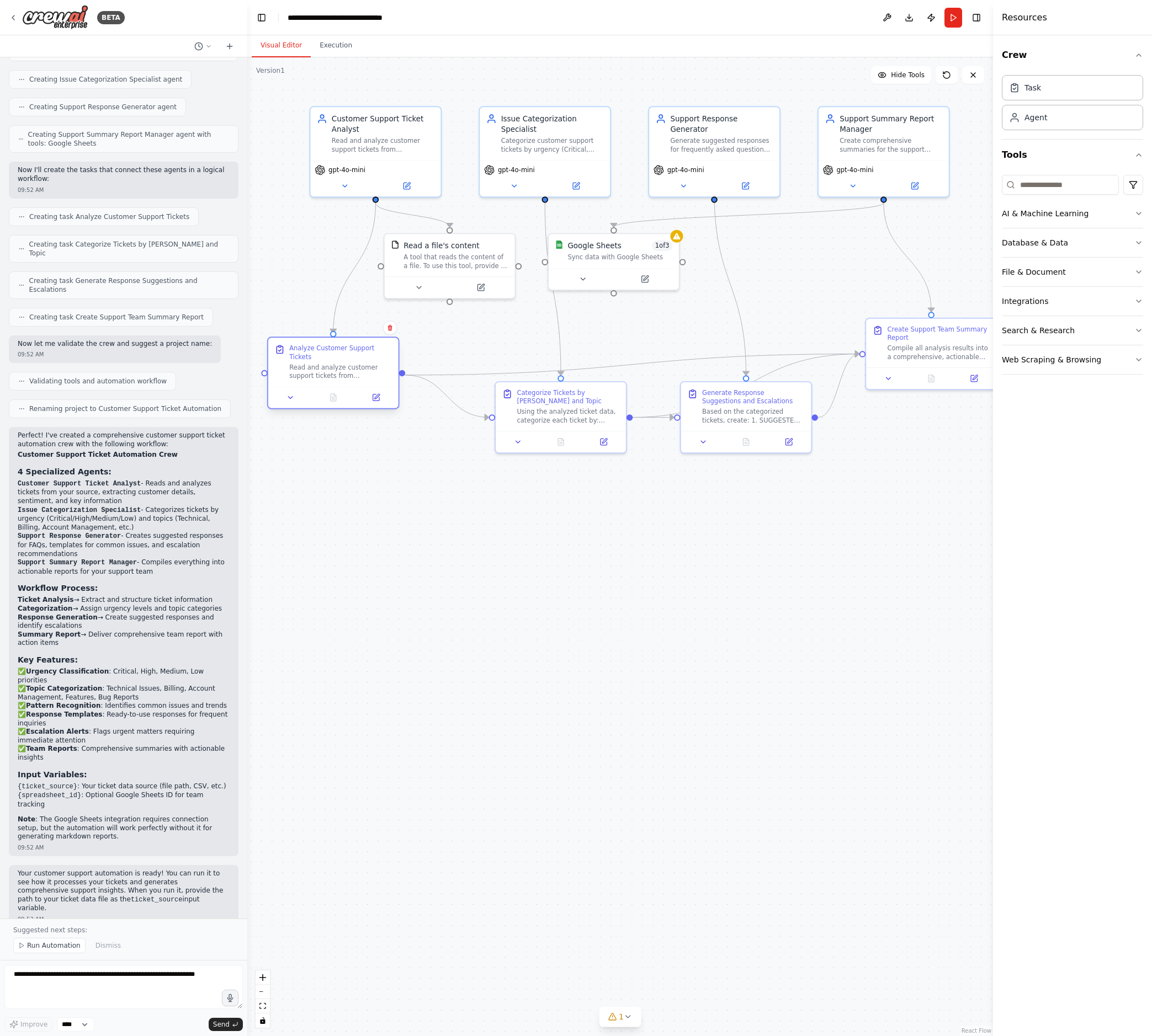
drag, startPoint x: 369, startPoint y: 338, endPoint x: 331, endPoint y: 355, distance: 41.6
click at [331, 355] on div "Analyze Customer Support Tickets" at bounding box center [341, 352] width 103 height 17
click at [337, 369] on div "Read and analyze customer support tickets from {ticket_source}. Extract key inf…" at bounding box center [341, 371] width 103 height 17
click at [335, 371] on div "Read and analyze customer support tickets from {ticket_source}. Extract key inf…" at bounding box center [341, 371] width 103 height 17
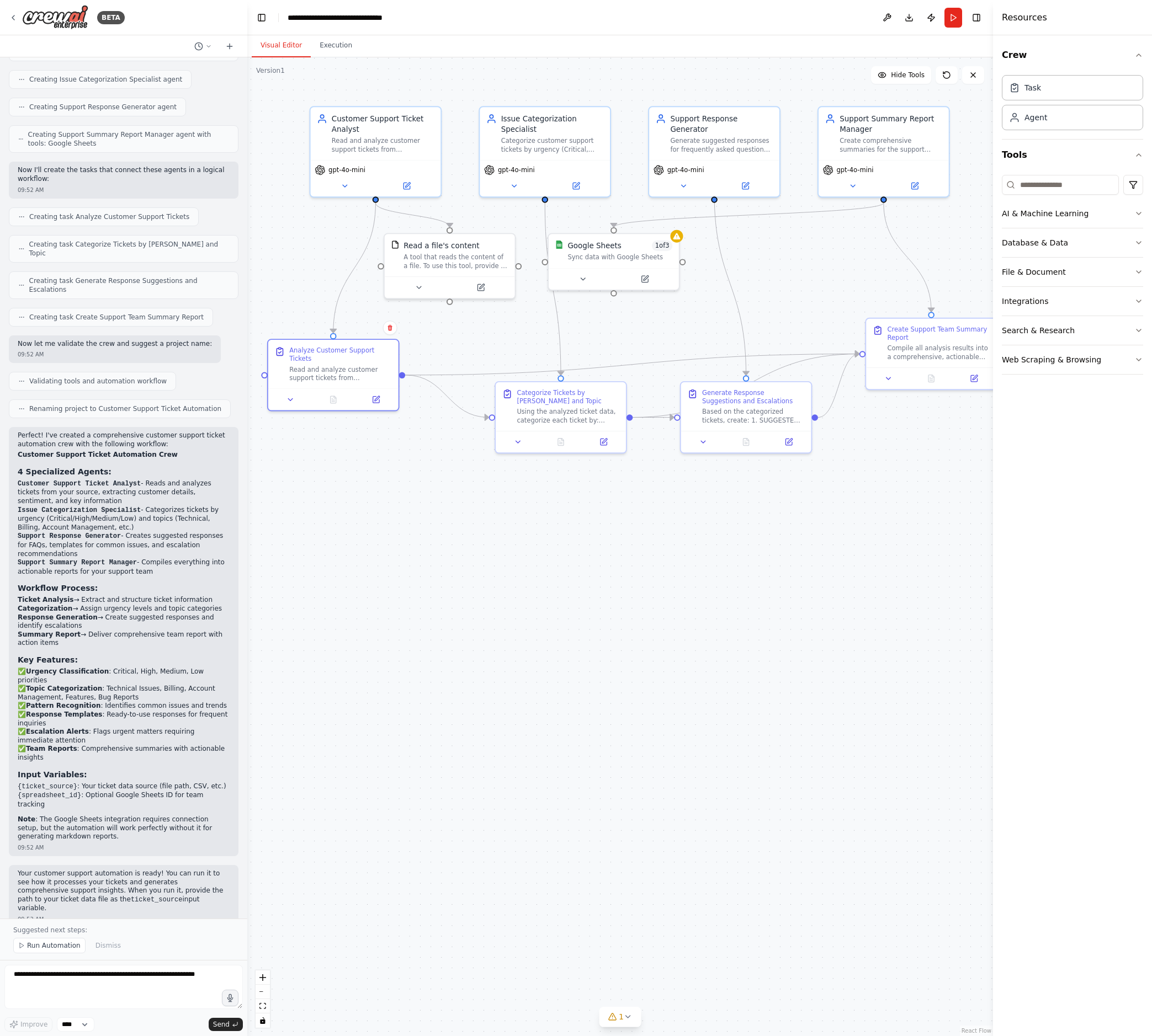
click at [435, 469] on div ".deletable-edge-delete-btn { width: 20px; height: 20px; border: 0px solid #ffff…" at bounding box center [620, 547] width 746 height 979
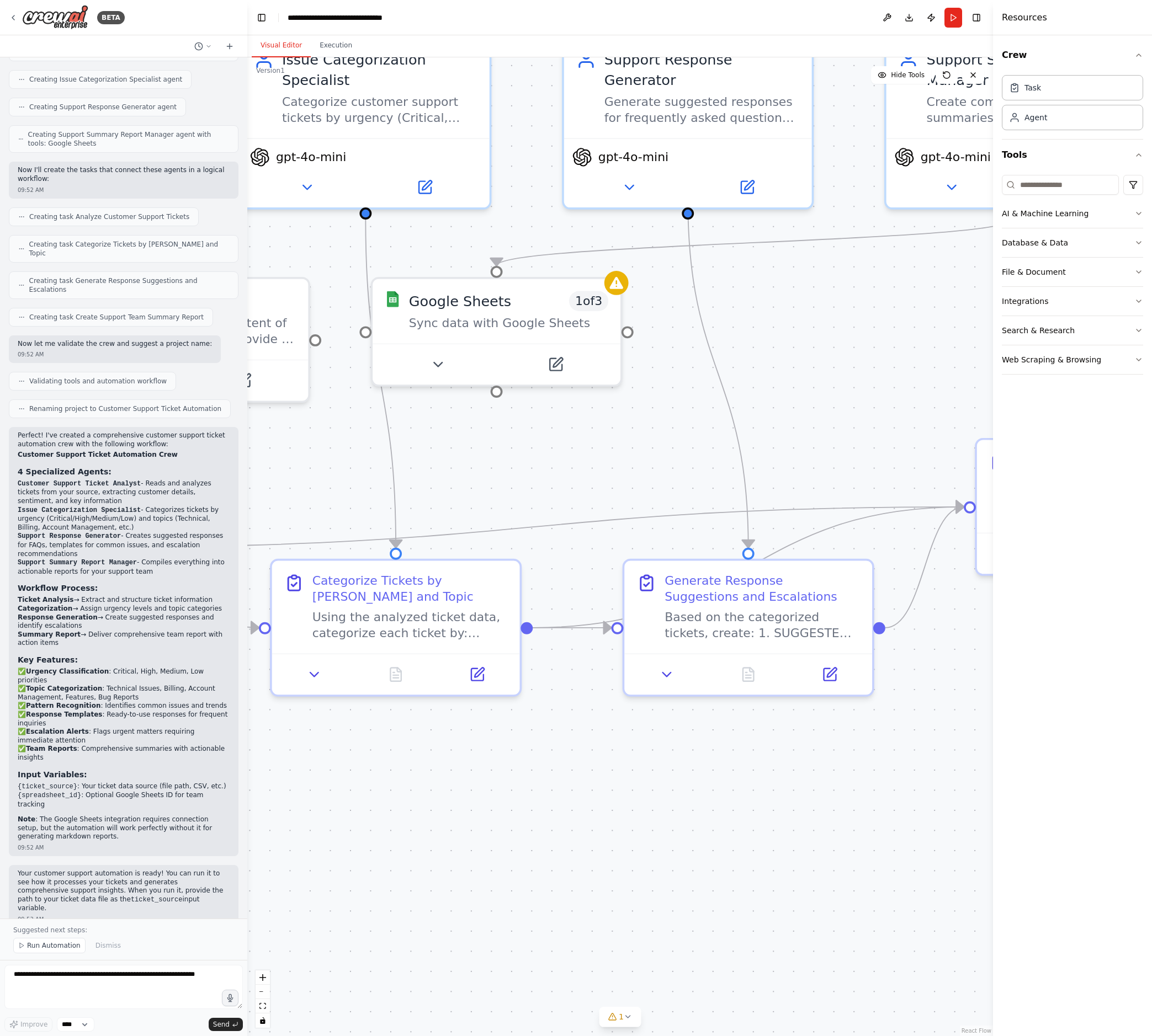
drag, startPoint x: 705, startPoint y: 378, endPoint x: 1022, endPoint y: 606, distance: 390.5
click at [1027, 671] on html "BETA Create a crew that automatically reads through customer support tickets, c…" at bounding box center [576, 518] width 1152 height 1036
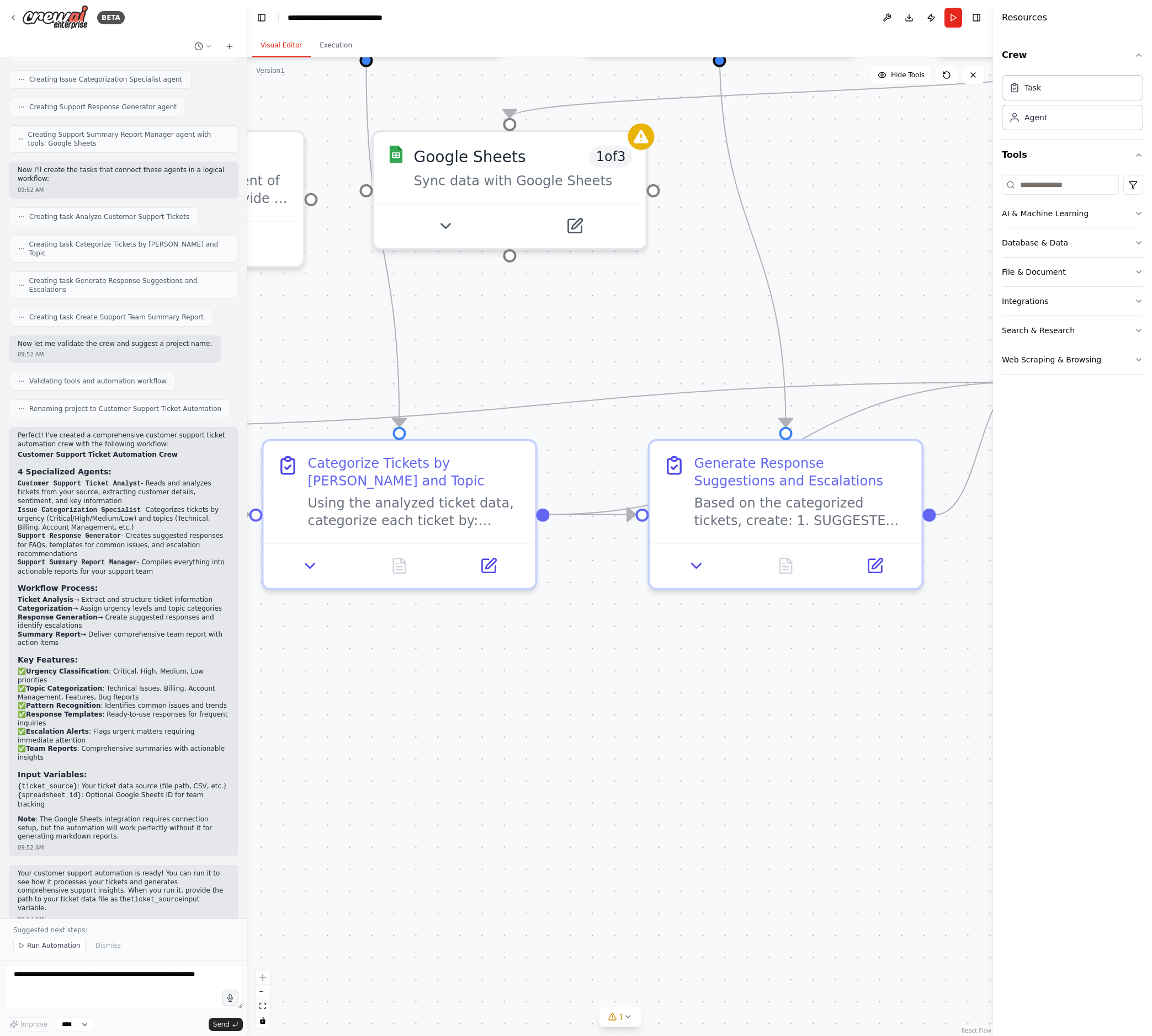
drag, startPoint x: 874, startPoint y: 527, endPoint x: 939, endPoint y: 413, distance: 131.2
click at [948, 410] on div ".deletable-edge-delete-btn { width: 20px; height: 20px; border: 0px solid #ffff…" at bounding box center [620, 547] width 746 height 979
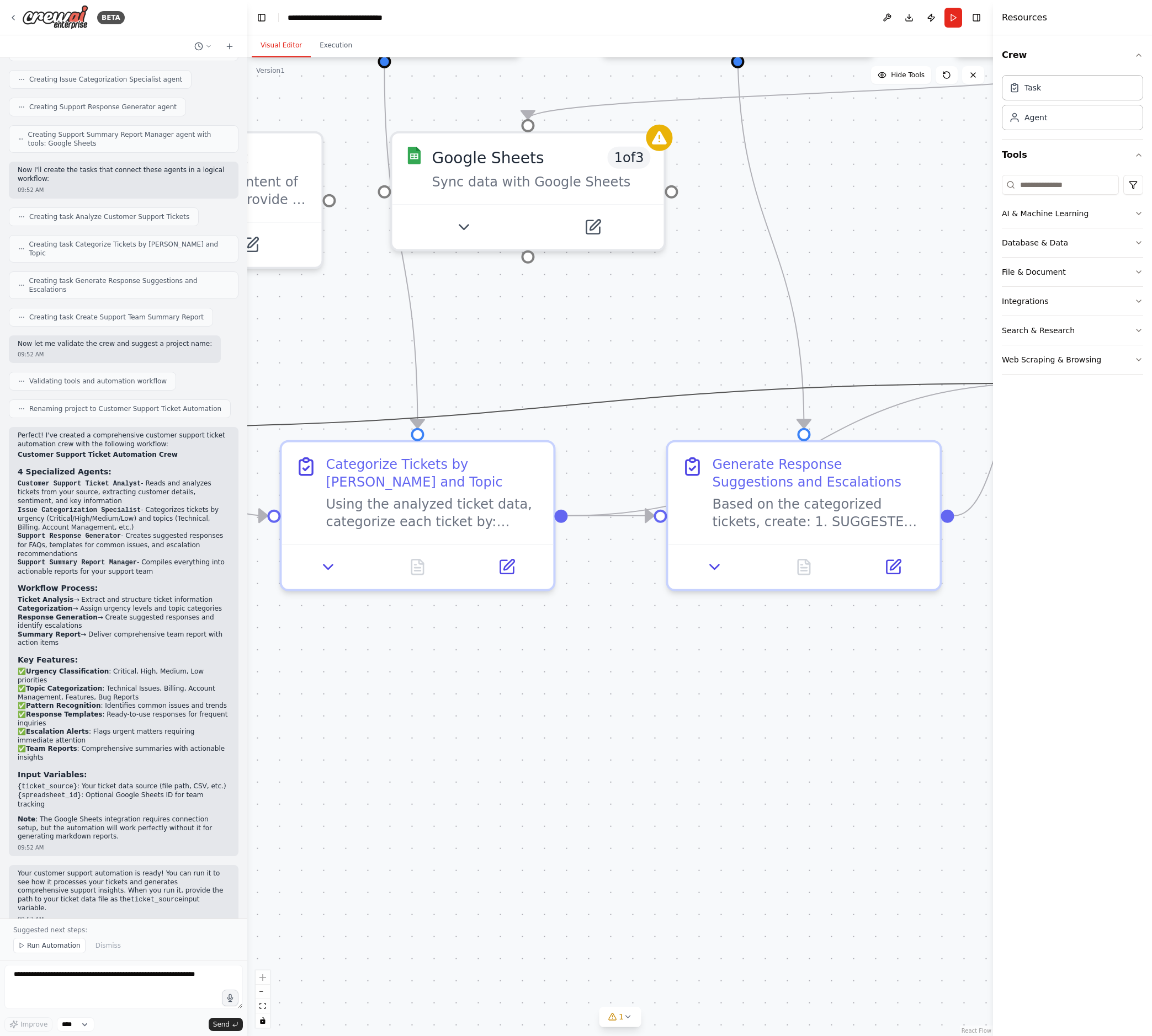
drag, startPoint x: 678, startPoint y: 393, endPoint x: 749, endPoint y: 382, distance: 71.8
click at [749, 384] on icon "Edge from 2609b1c0-aeba-43e1-83f0-50f9d29afda9 to b44fb165-1bac-4976-a648-455ed…" at bounding box center [566, 405] width 947 height 44
click at [367, 562] on div at bounding box center [417, 563] width 254 height 27
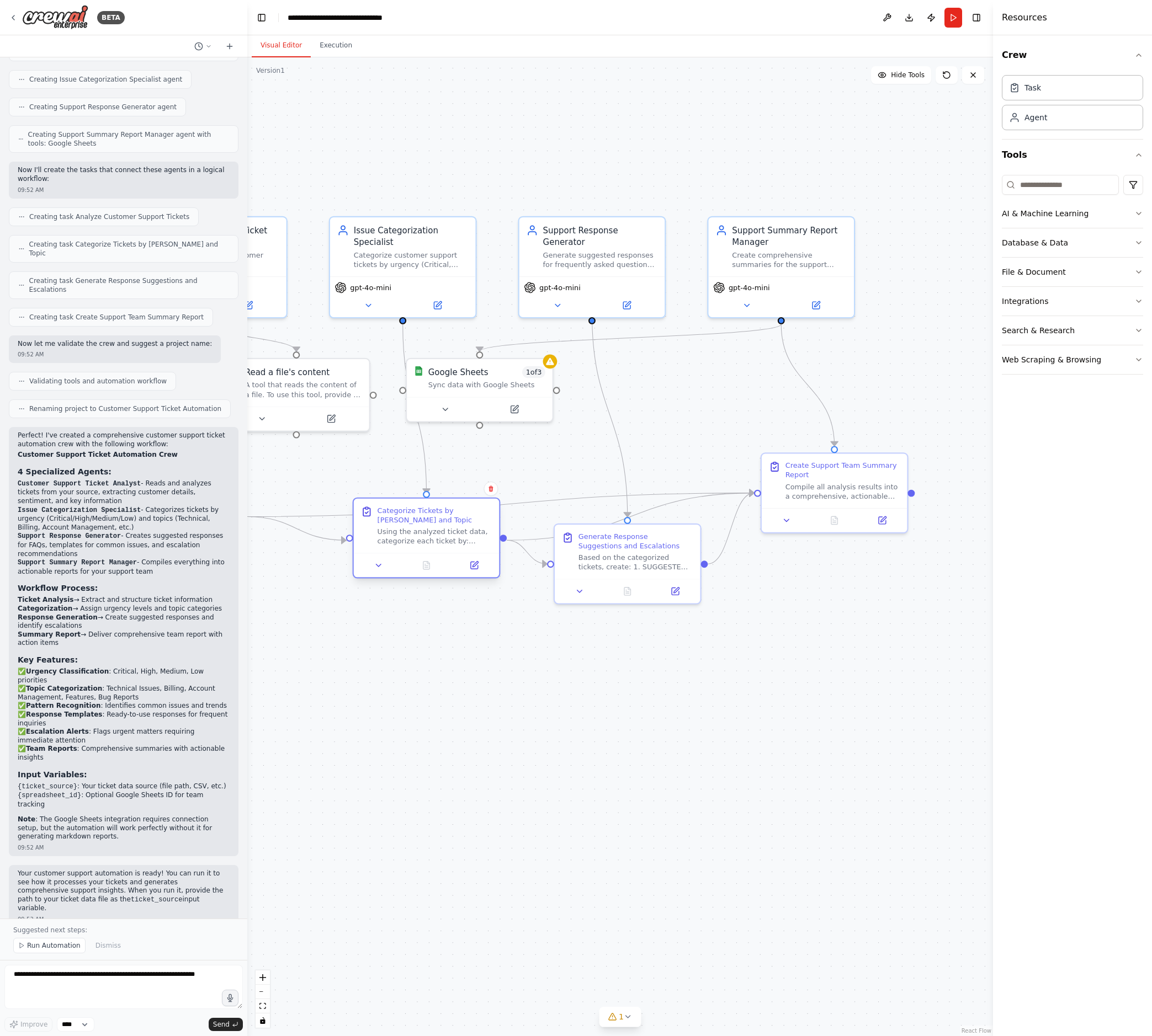
drag, startPoint x: 440, startPoint y: 559, endPoint x: 447, endPoint y: 527, distance: 32.8
click at [447, 527] on div "Using the analyzed ticket data, categorize each ticket by: URGENCY LEVELS: - Cr…" at bounding box center [435, 536] width 115 height 19
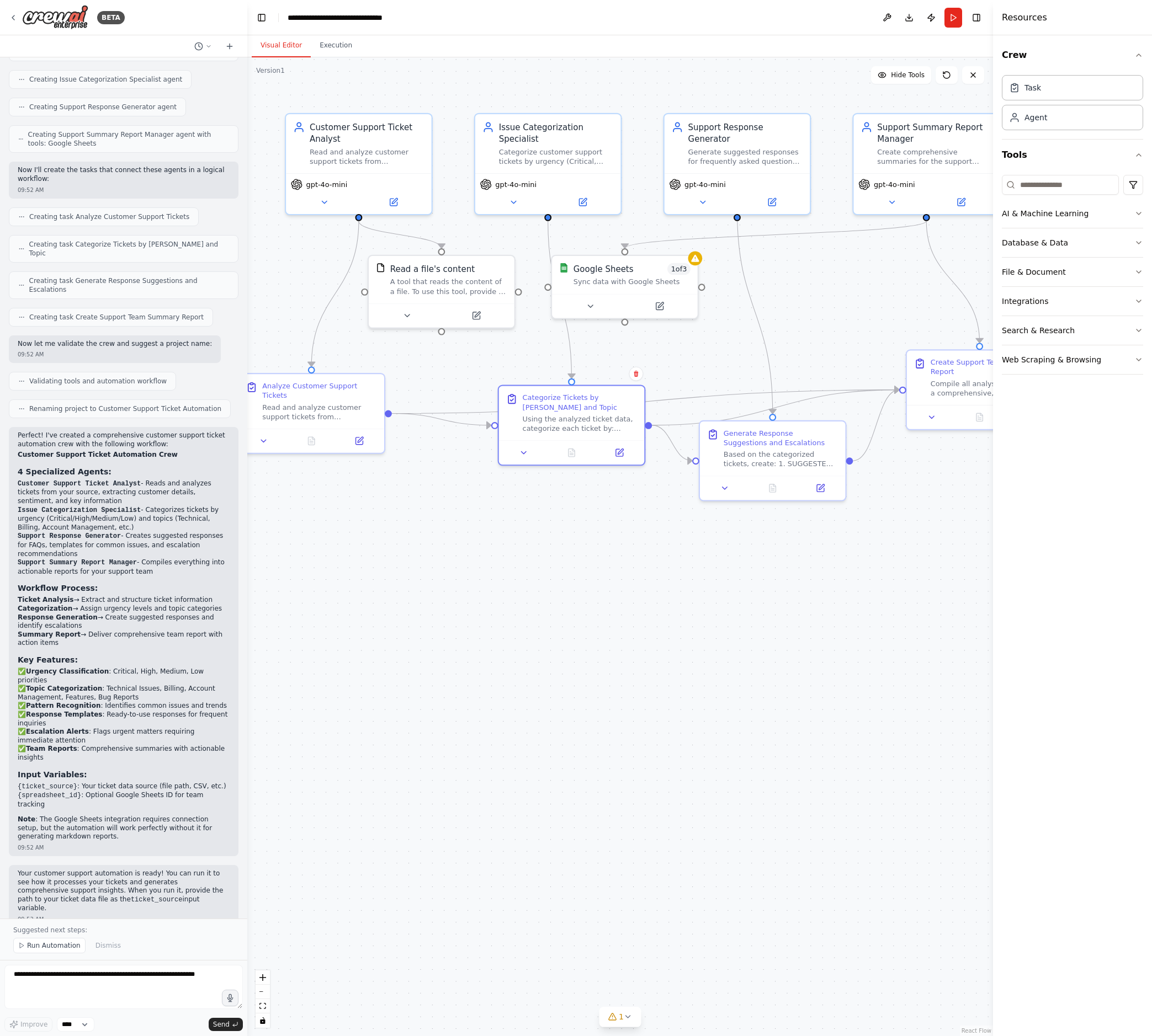
drag, startPoint x: 446, startPoint y: 693, endPoint x: 590, endPoint y: 590, distance: 177.0
click at [591, 590] on div ".deletable-edge-delete-btn { width: 20px; height: 20px; border: 0px solid #ffff…" at bounding box center [620, 547] width 746 height 979
drag, startPoint x: 607, startPoint y: 266, endPoint x: 738, endPoint y: 269, distance: 131.0
click at [738, 269] on div "Google Sheets" at bounding box center [739, 266] width 60 height 12
click at [1027, 217] on button "AI & Machine Learning" at bounding box center [1072, 213] width 142 height 29
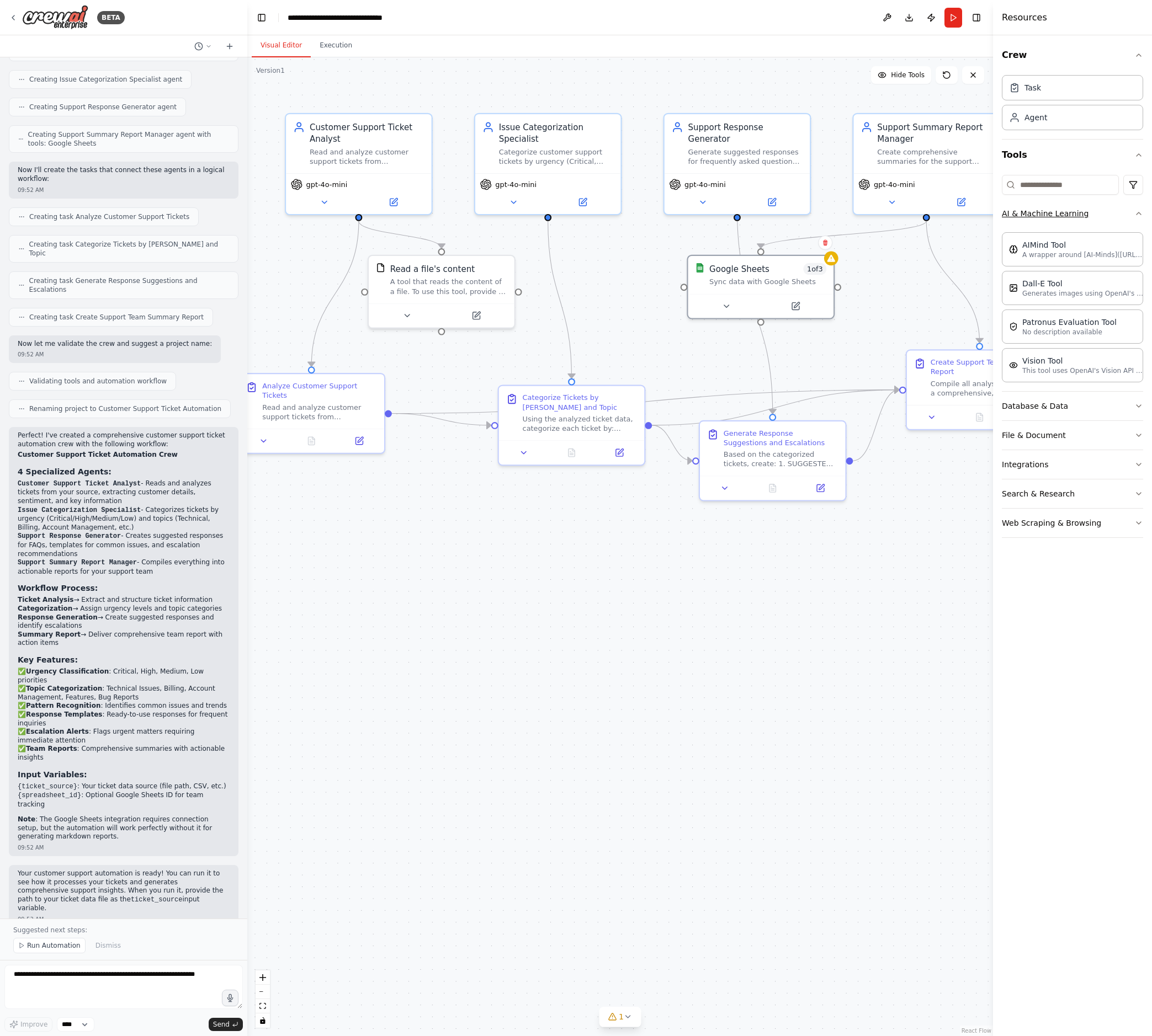
click at [1027, 215] on button "AI & Machine Learning" at bounding box center [1072, 213] width 142 height 29
click at [1027, 242] on button "Database & Data" at bounding box center [1072, 243] width 142 height 29
click at [1027, 299] on button "Integrations" at bounding box center [1072, 301] width 142 height 29
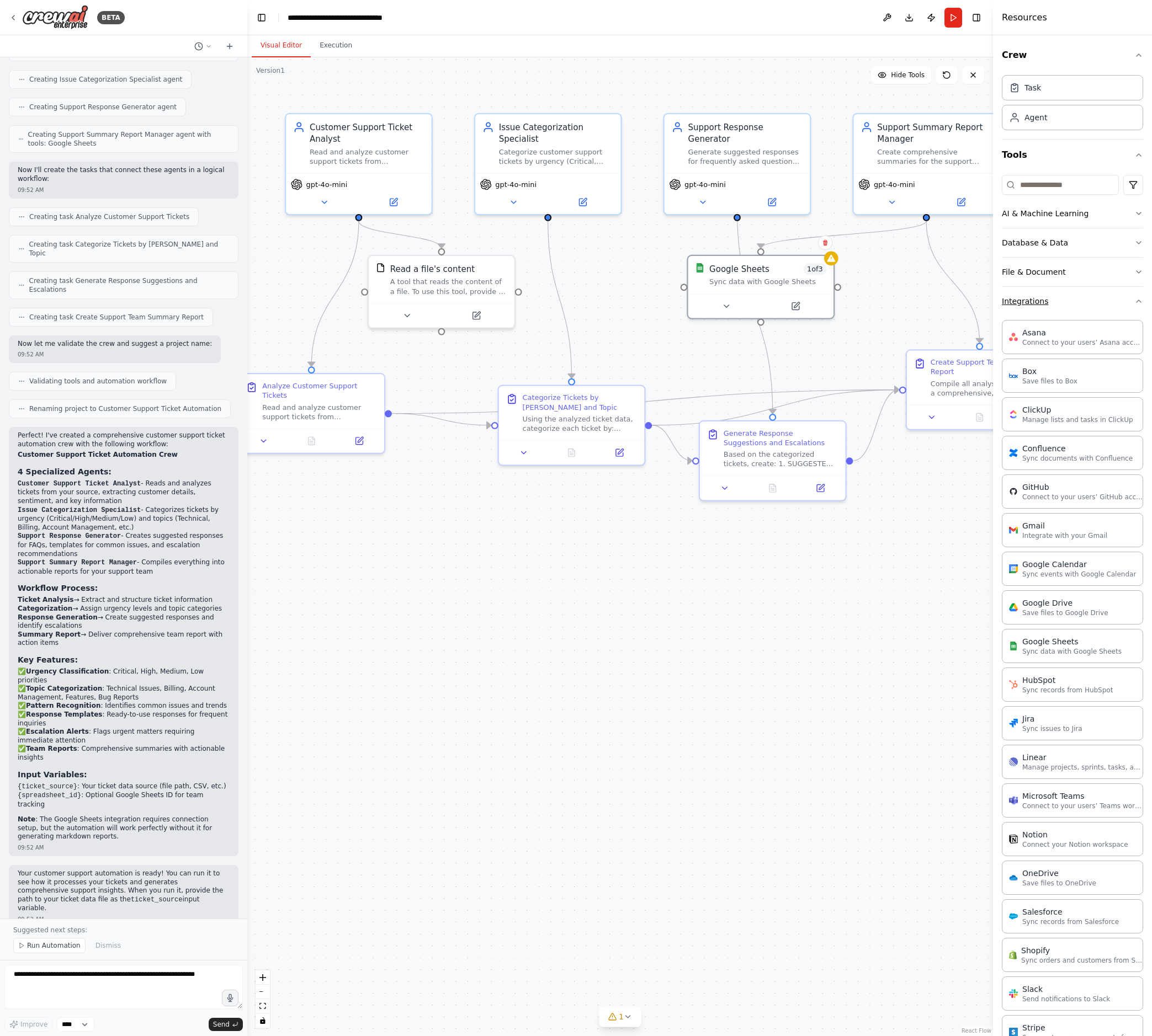
click at [1027, 298] on button "Integrations" at bounding box center [1072, 301] width 142 height 29
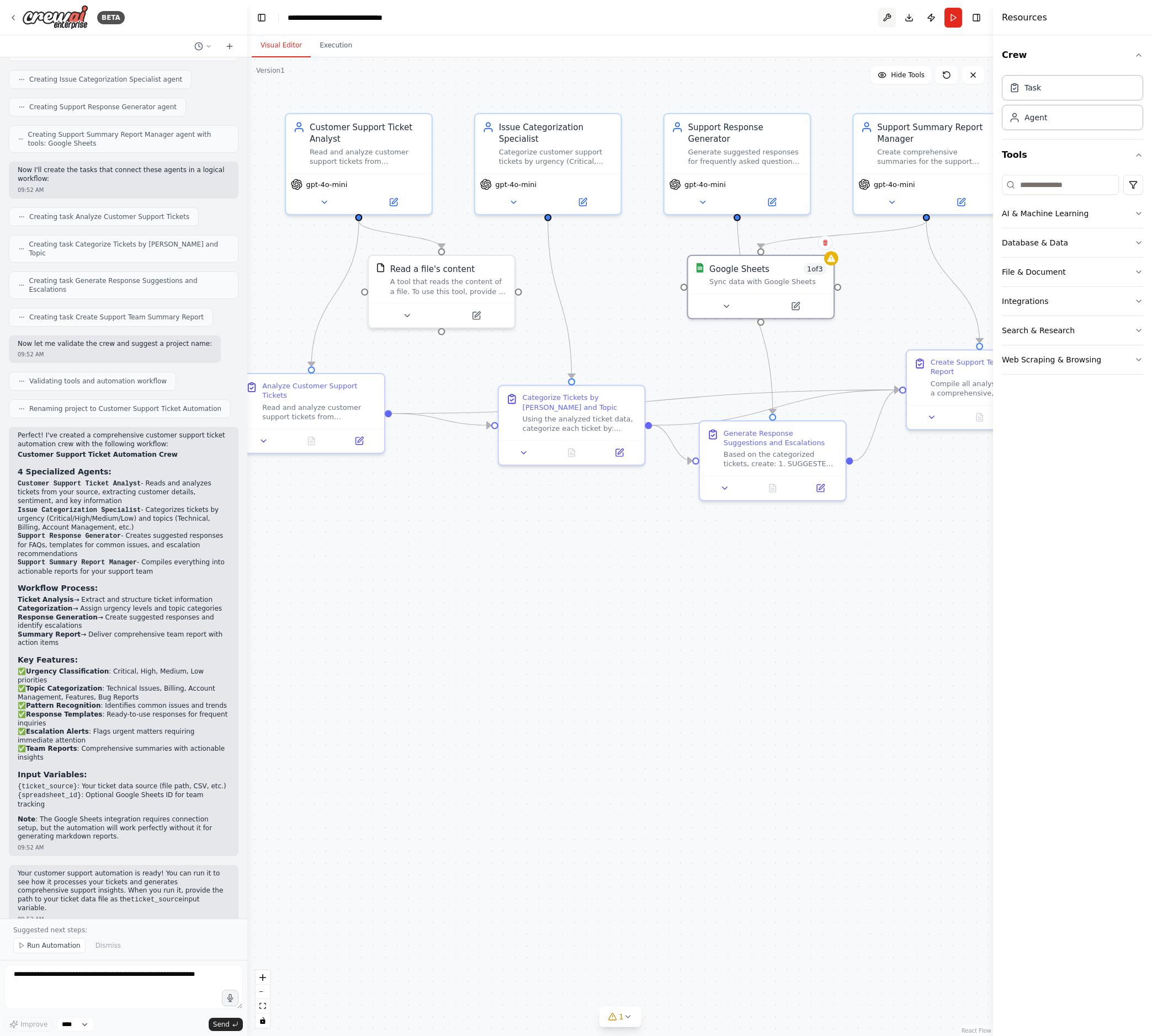
click at [883, 22] on button at bounding box center [888, 18] width 18 height 20
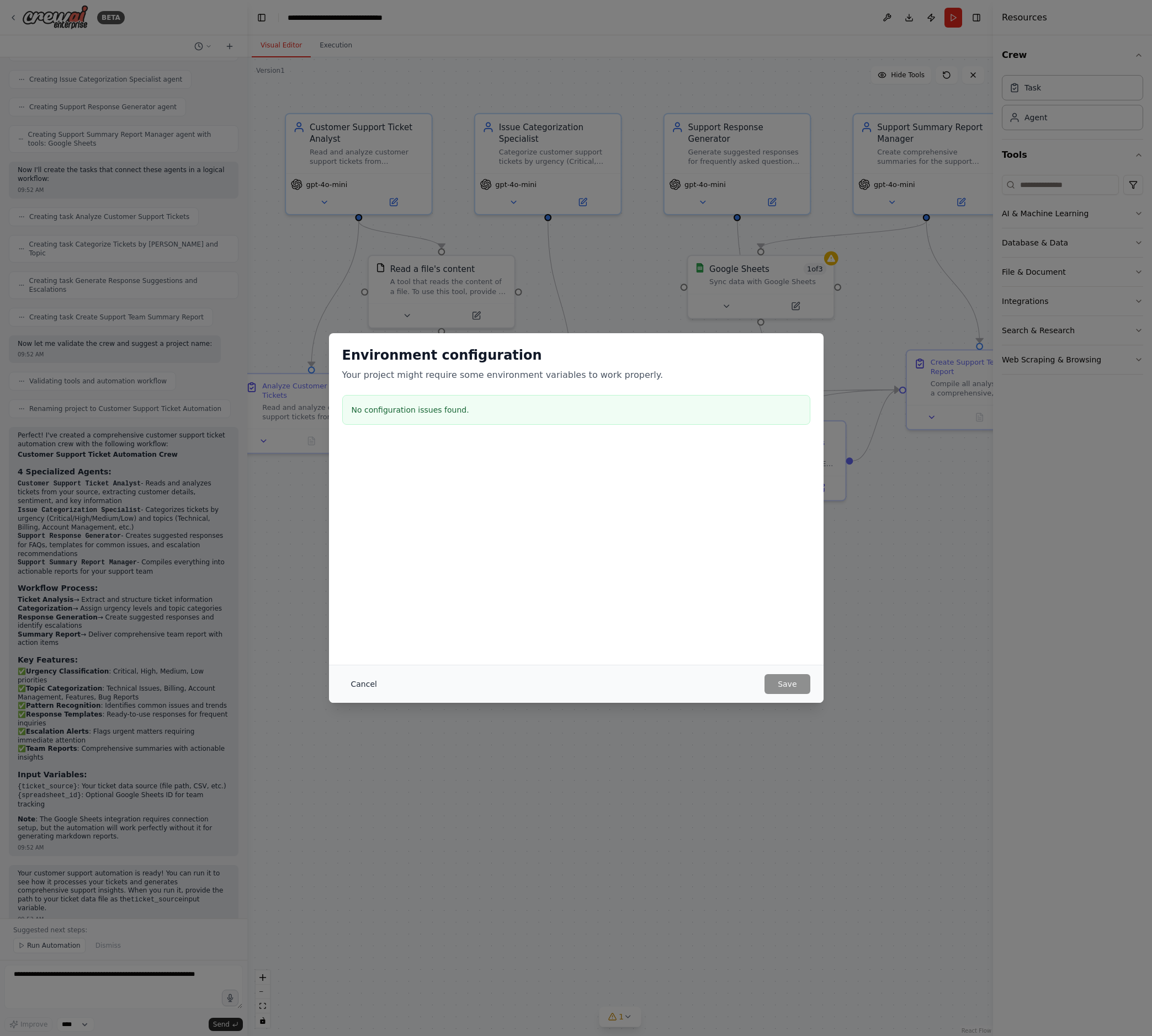
click at [376, 684] on button "Cancel" at bounding box center [364, 684] width 44 height 20
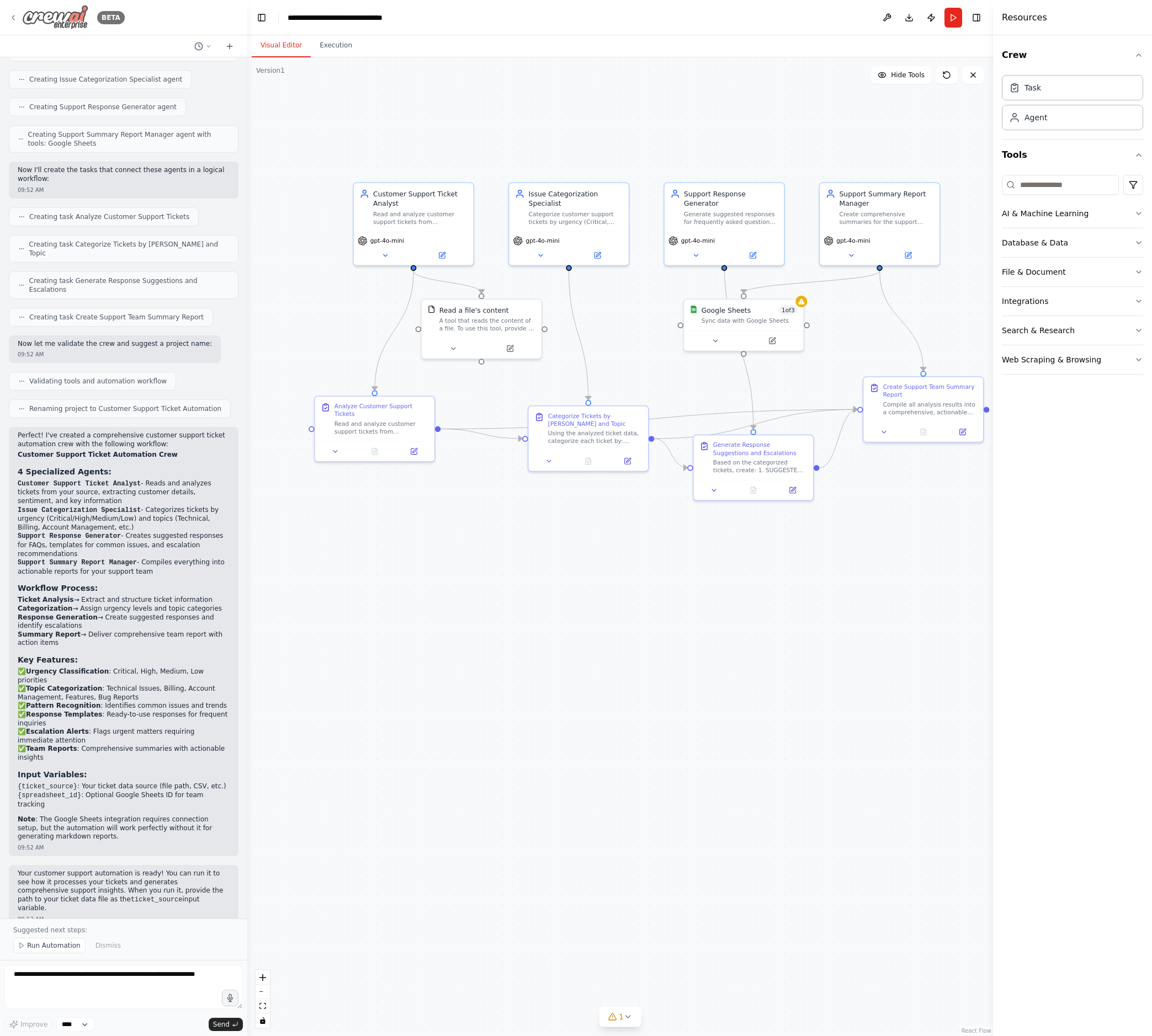
click at [38, 18] on img at bounding box center [56, 18] width 66 height 25
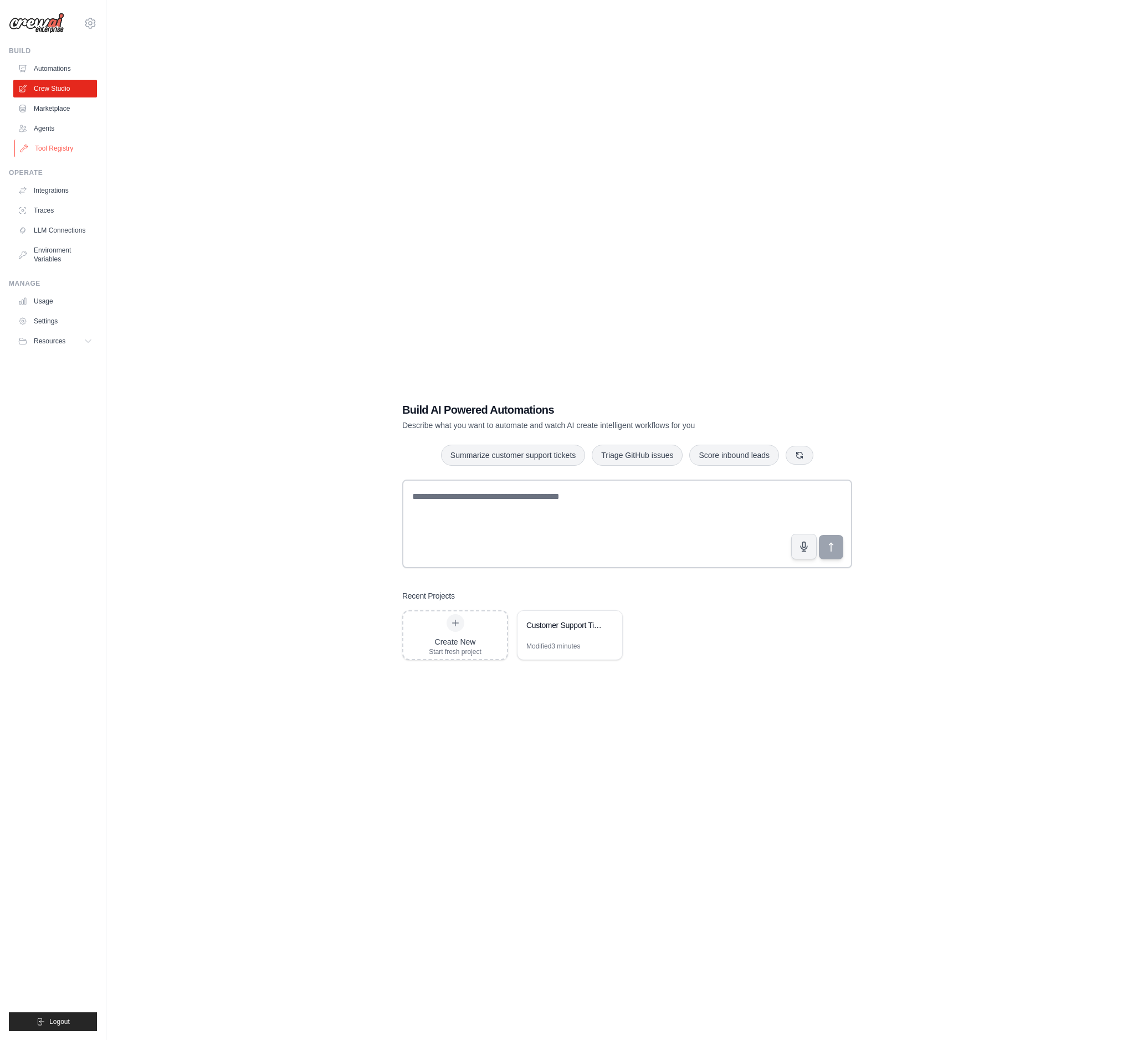
click at [57, 149] on link "Tool Registry" at bounding box center [56, 148] width 84 height 18
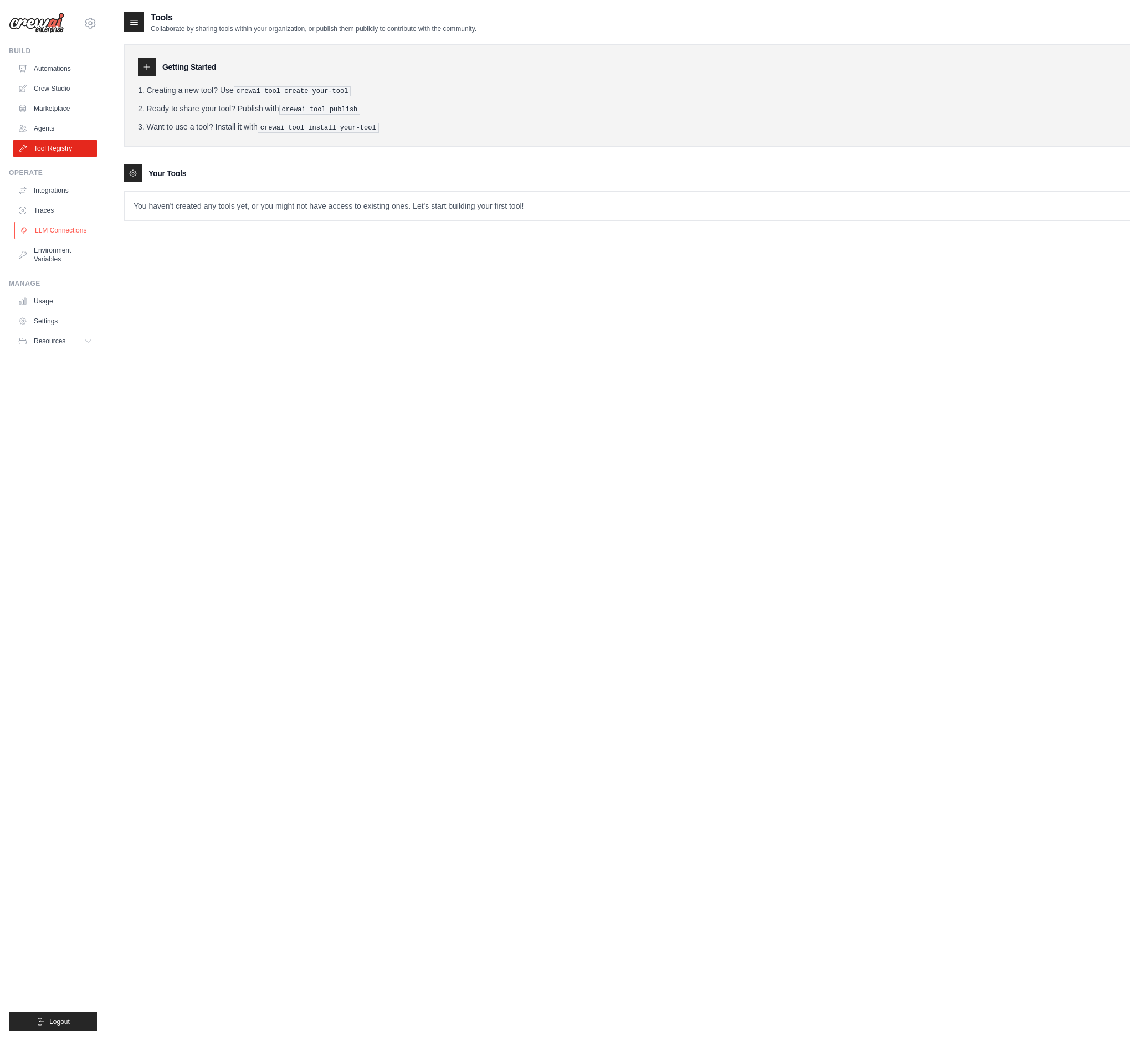
click at [58, 230] on link "LLM Connections" at bounding box center [56, 230] width 84 height 18
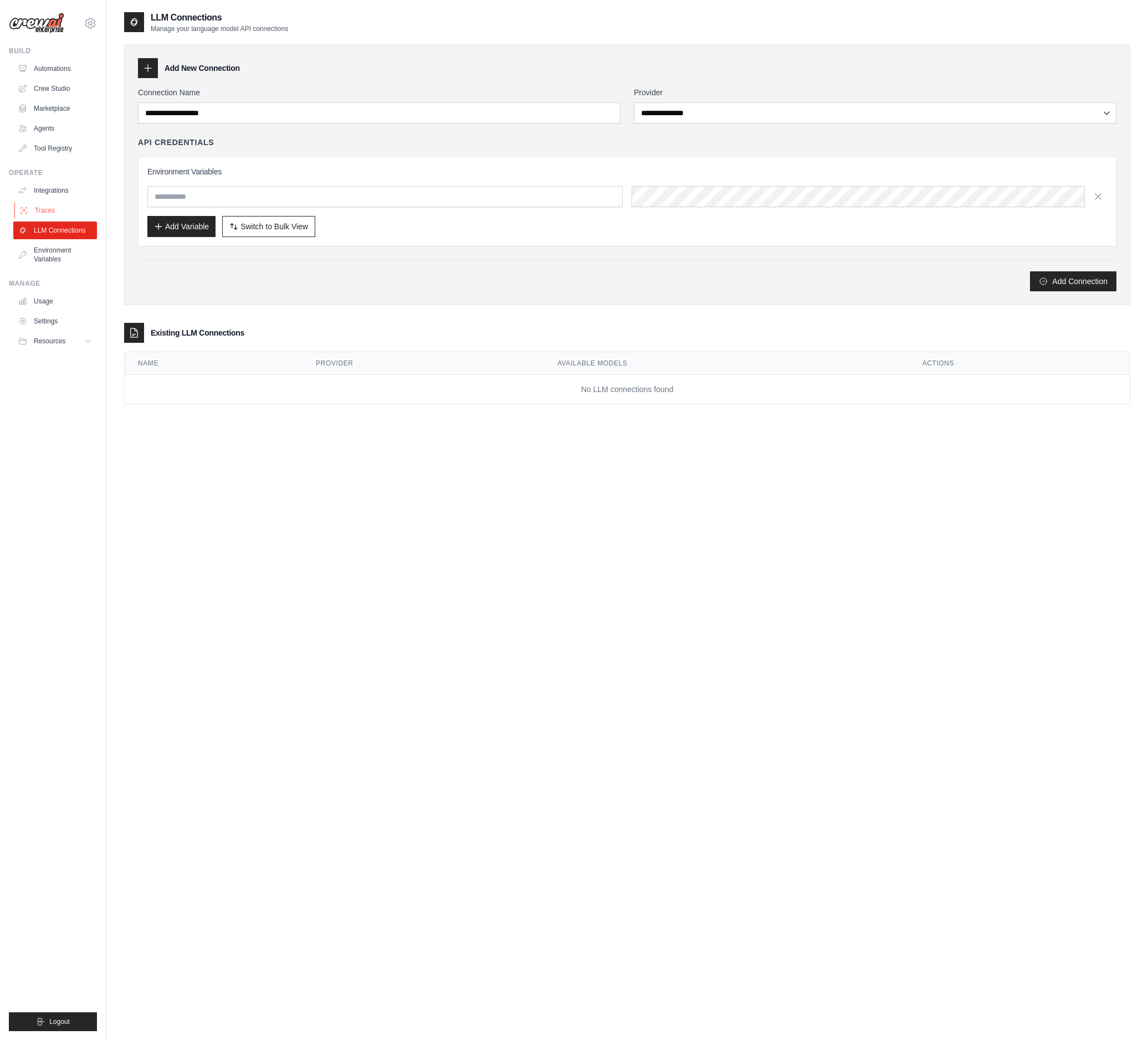
click at [54, 208] on link "Traces" at bounding box center [56, 211] width 84 height 18
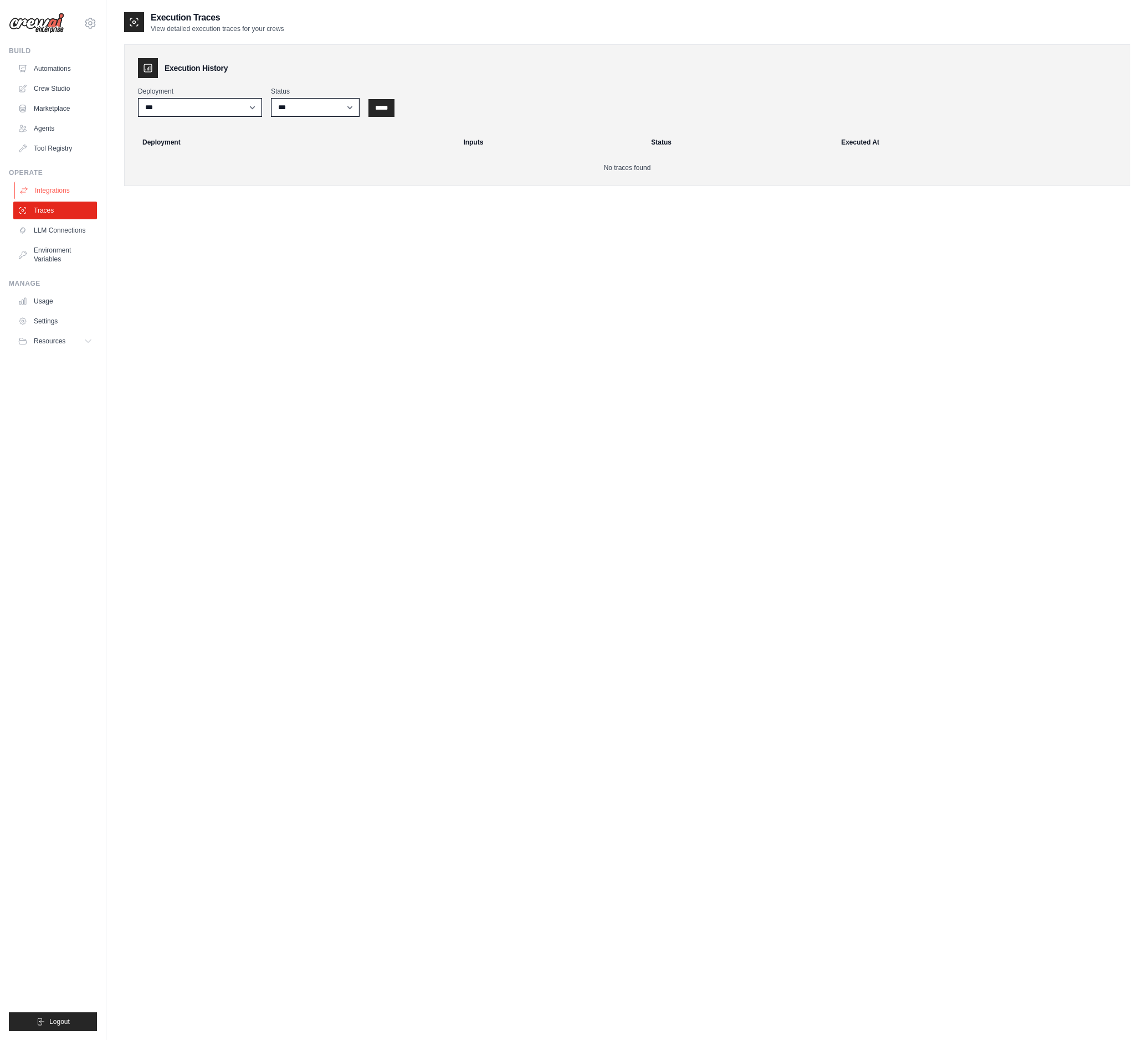
click at [56, 190] on link "Integrations" at bounding box center [56, 191] width 84 height 18
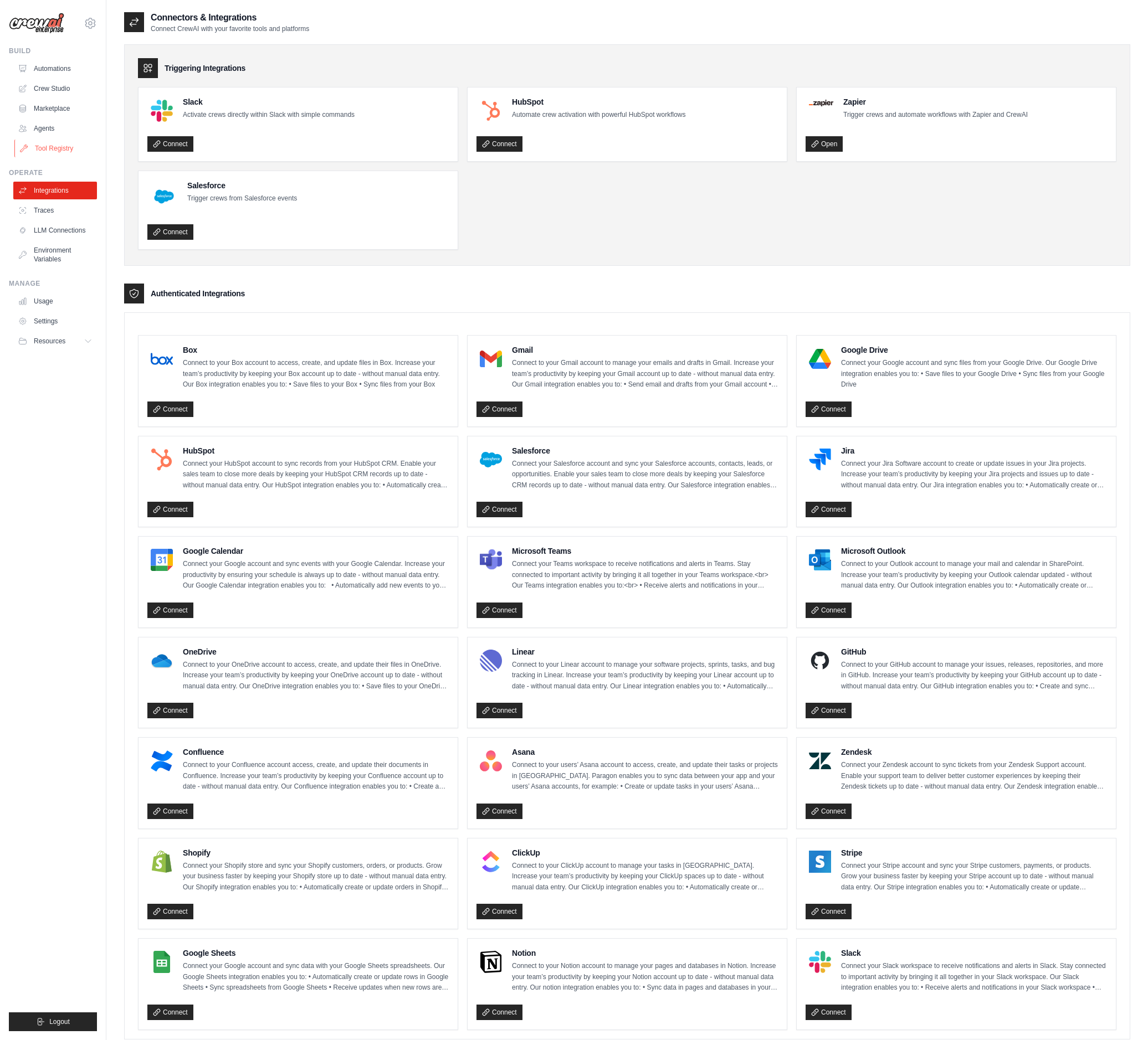
click at [49, 139] on link "Tool Registry" at bounding box center [56, 148] width 84 height 18
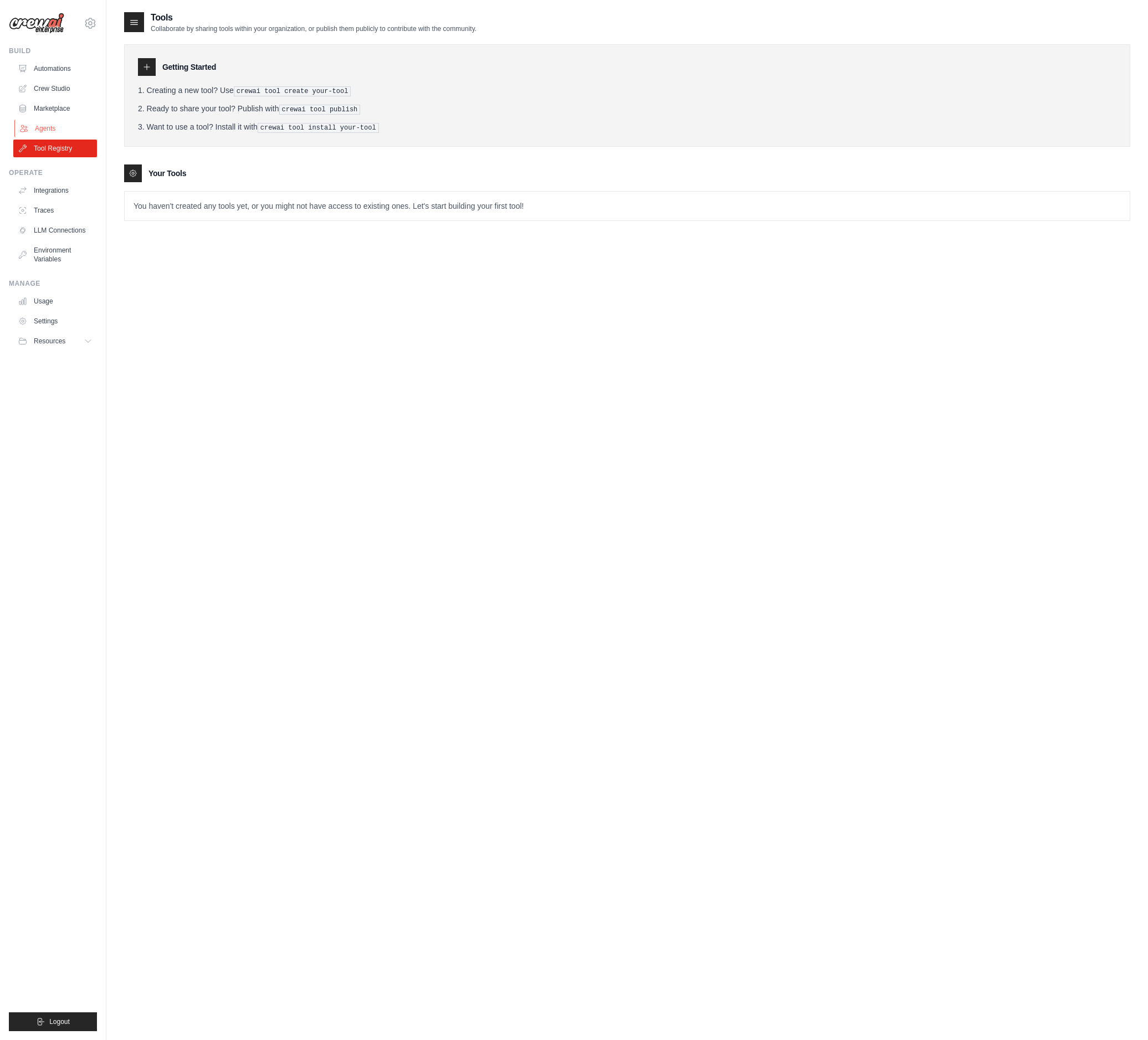
click at [49, 130] on link "Agents" at bounding box center [56, 129] width 84 height 18
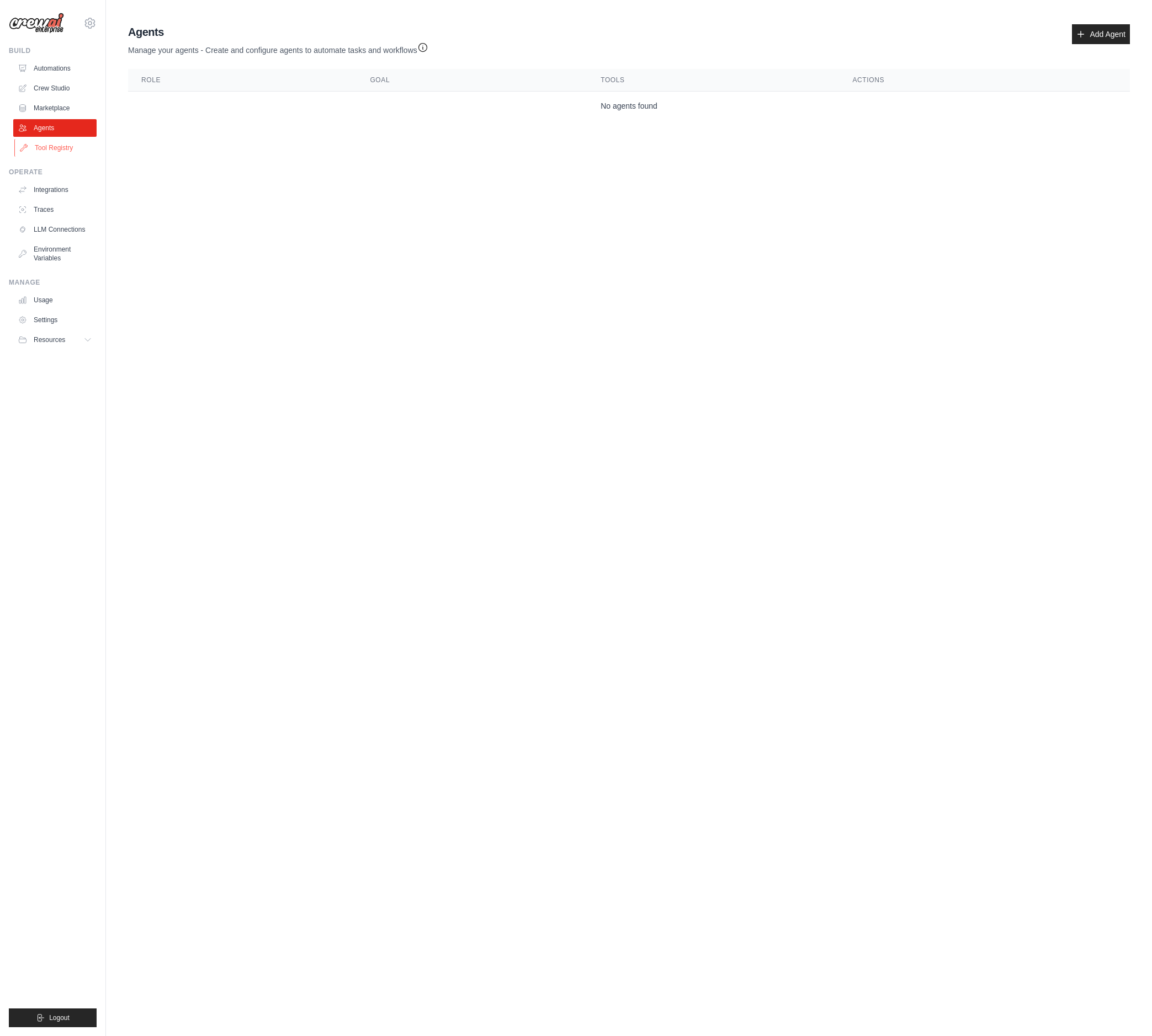
click at [52, 142] on link "Tool Registry" at bounding box center [56, 148] width 83 height 18
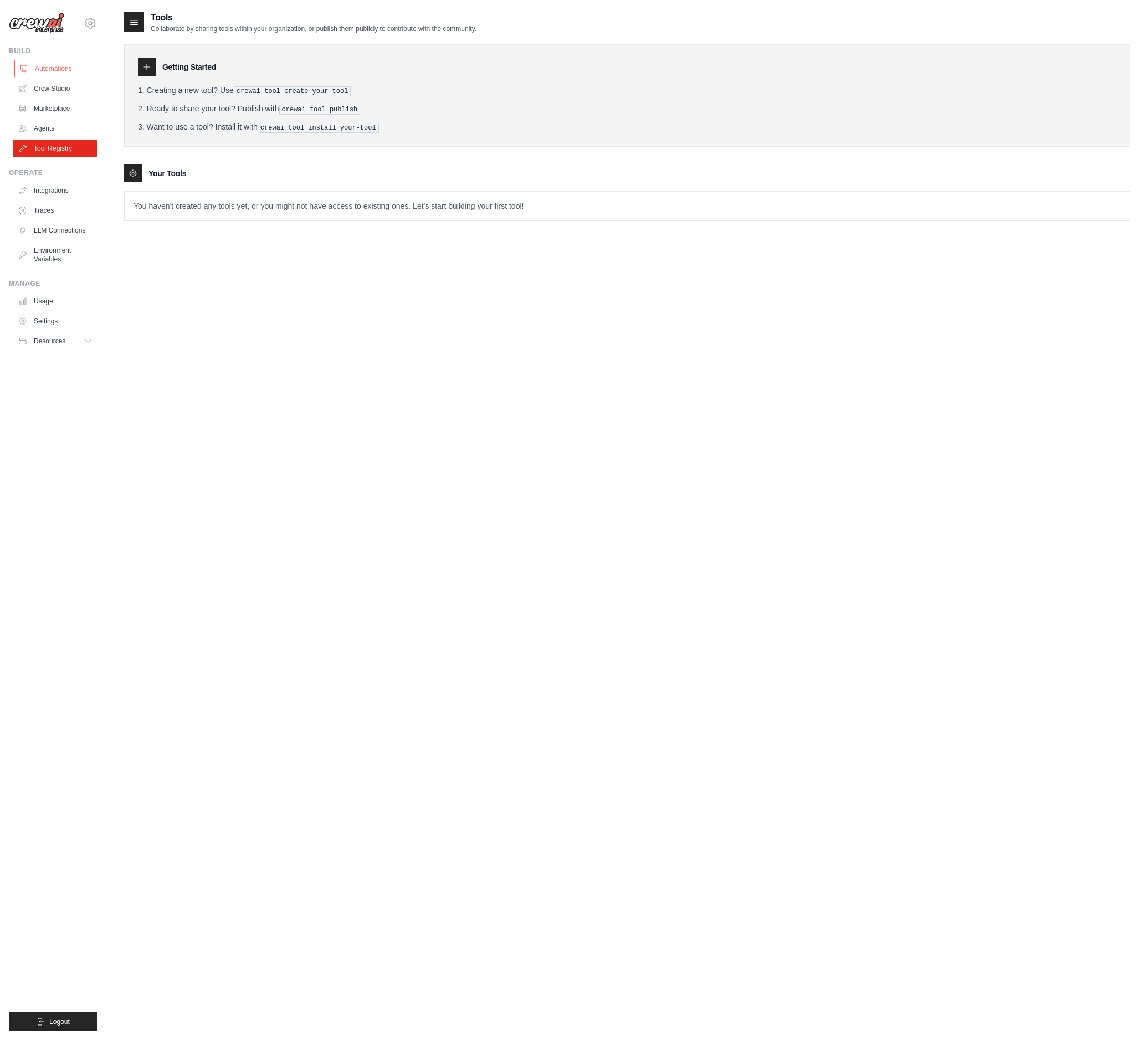
click at [55, 70] on link "Automations" at bounding box center [56, 68] width 84 height 18
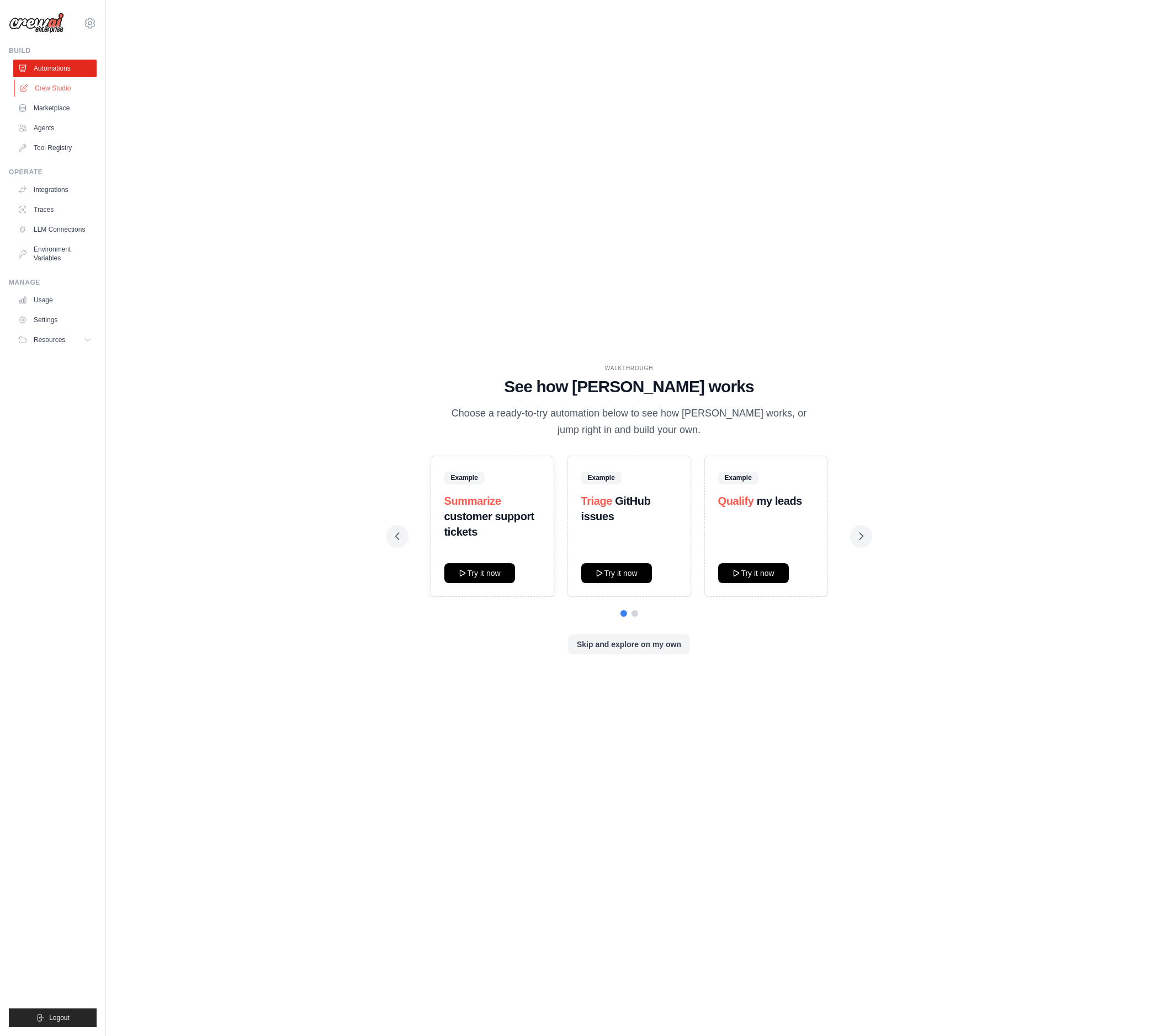
click at [43, 85] on link "Crew Studio" at bounding box center [56, 89] width 83 height 18
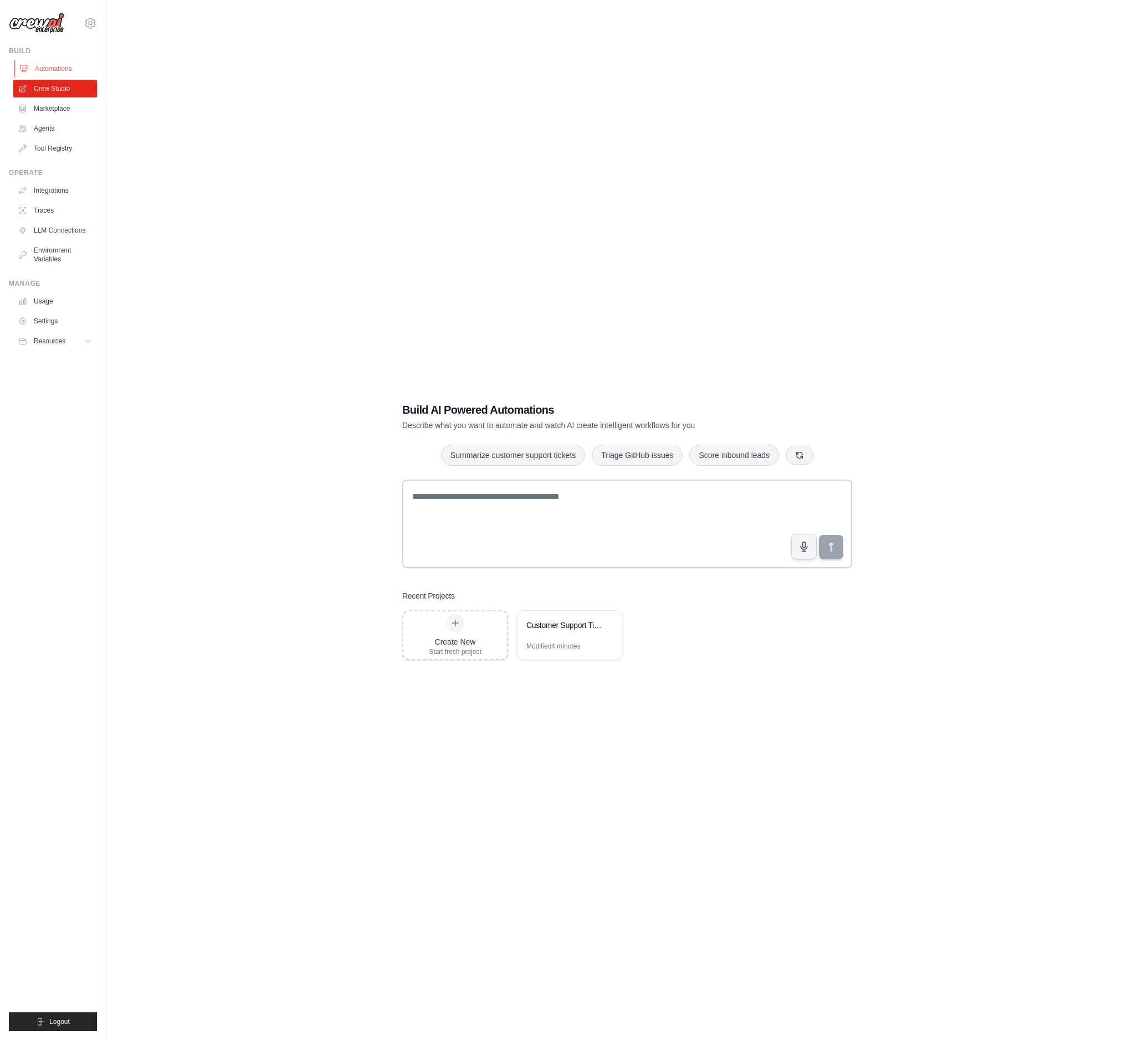
click at [51, 67] on link "Automations" at bounding box center [56, 68] width 84 height 18
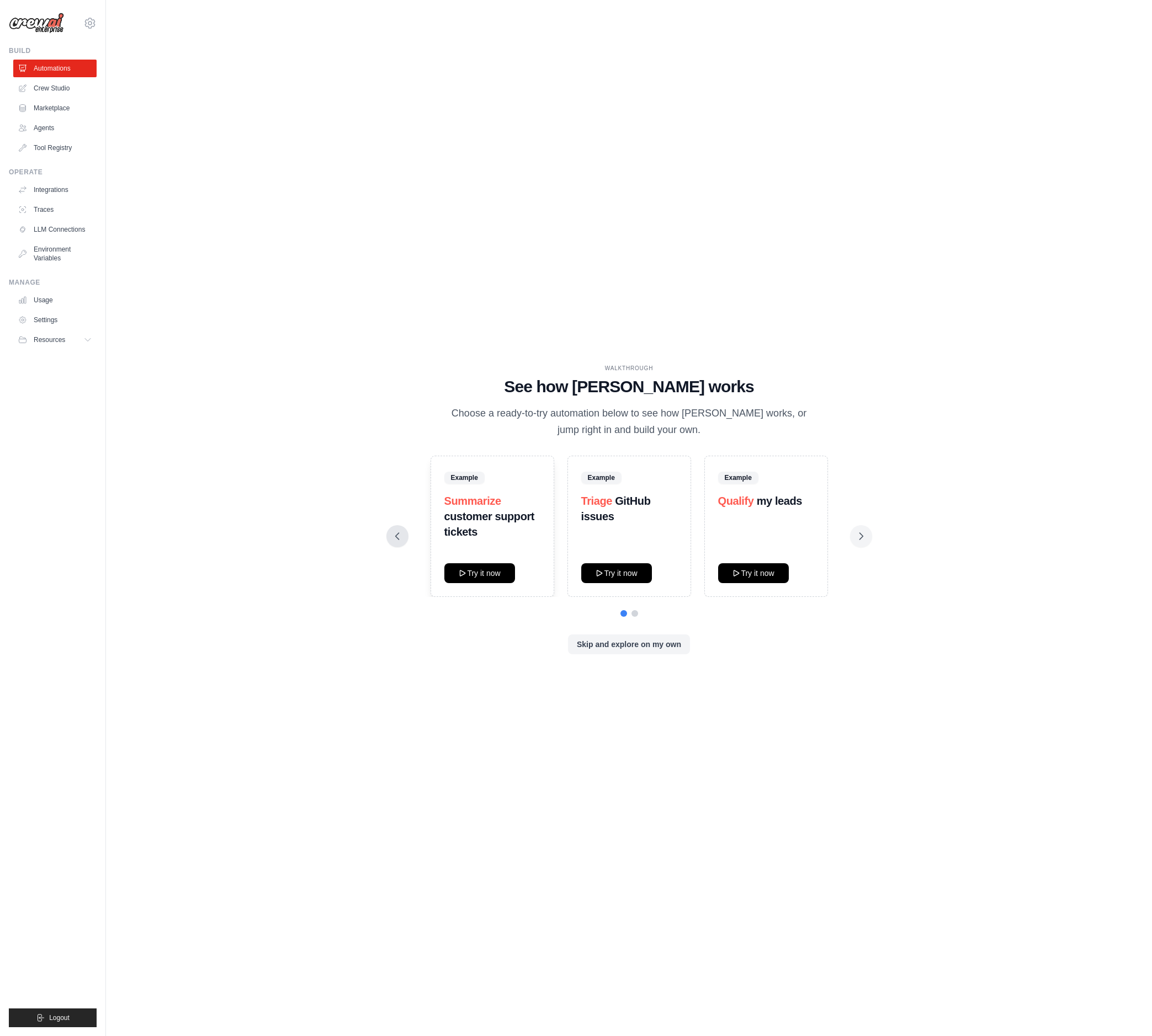
click at [400, 540] on icon at bounding box center [397, 536] width 11 height 11
click at [44, 91] on link "Crew Studio" at bounding box center [56, 89] width 83 height 18
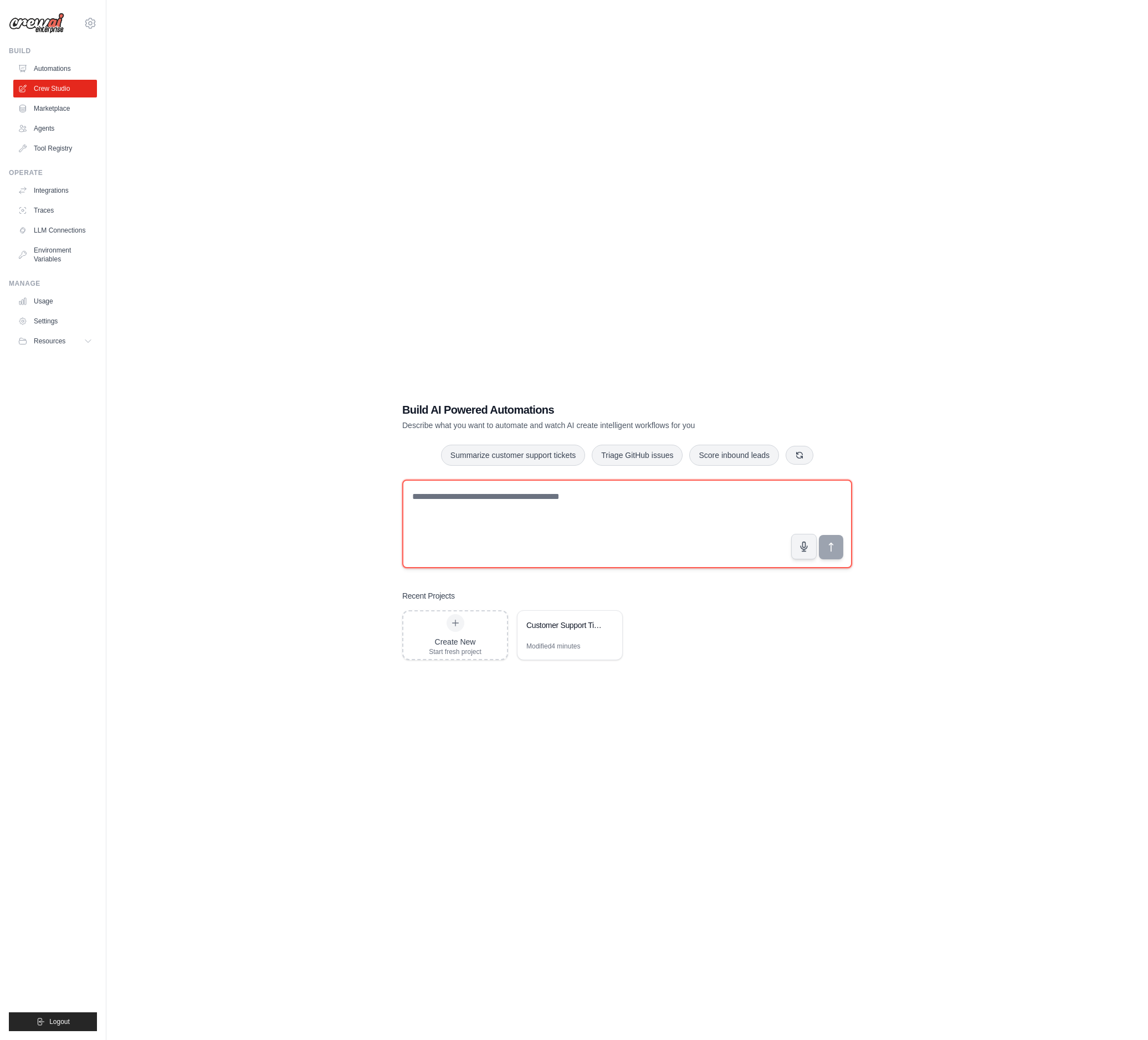
click at [524, 522] on textarea at bounding box center [627, 524] width 450 height 89
